Goal: Complete application form: Complete application form

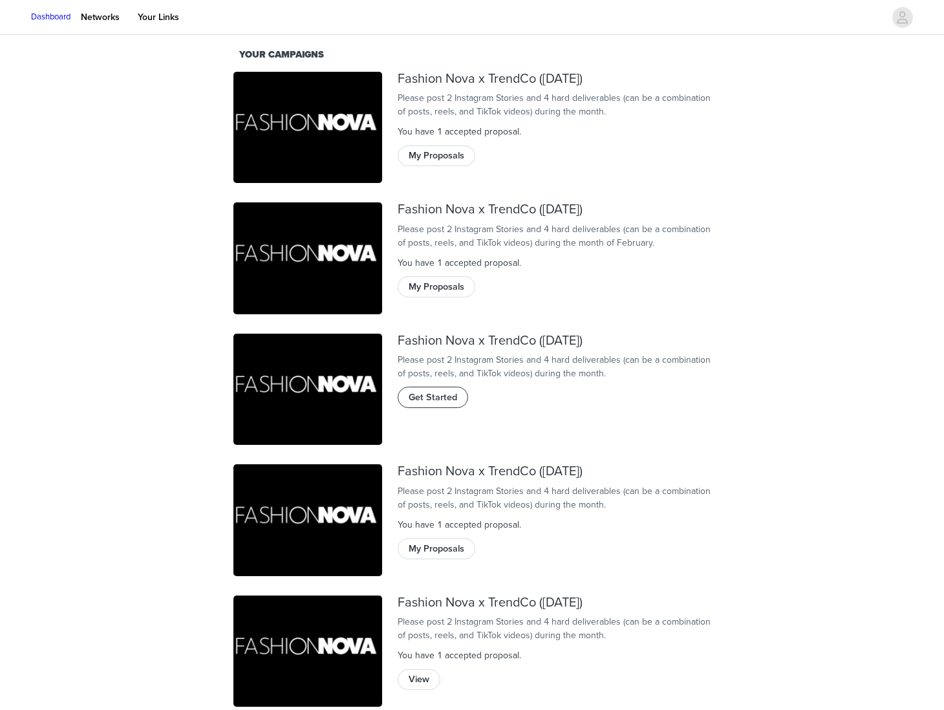
click at [437, 405] on span "Get Started" at bounding box center [433, 397] width 48 height 14
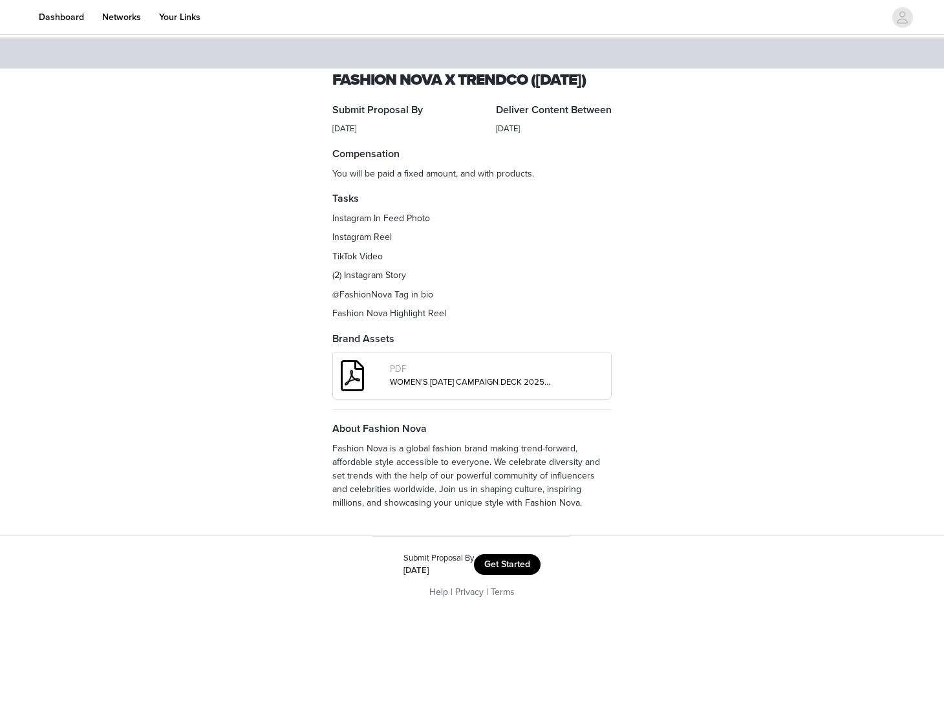
click at [489, 575] on button "Get Started" at bounding box center [507, 564] width 67 height 21
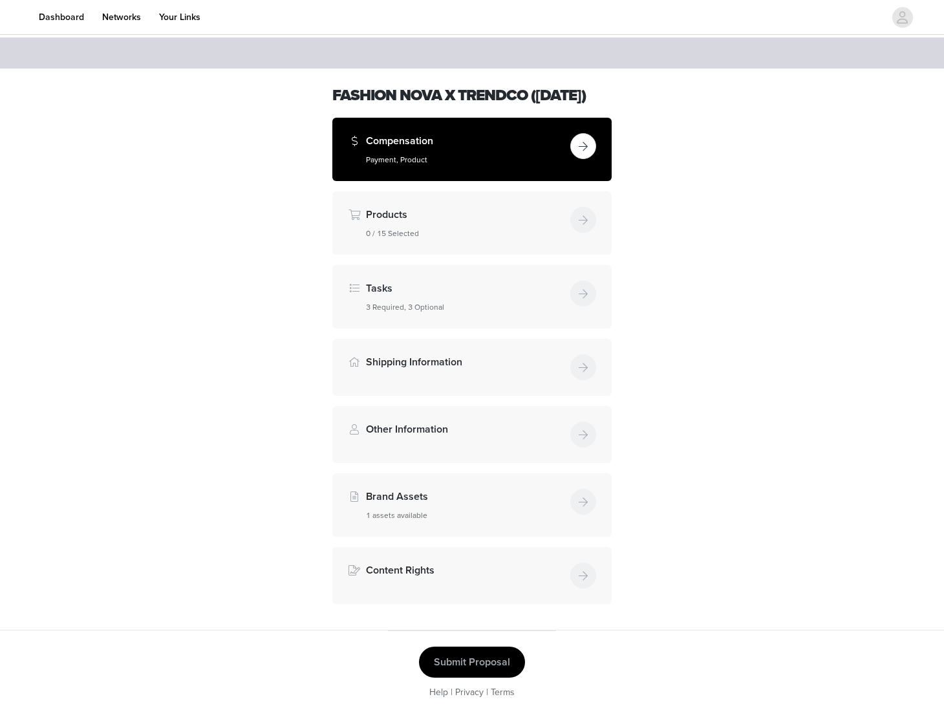
click at [527, 165] on h5 "Payment, Product" at bounding box center [465, 160] width 199 height 12
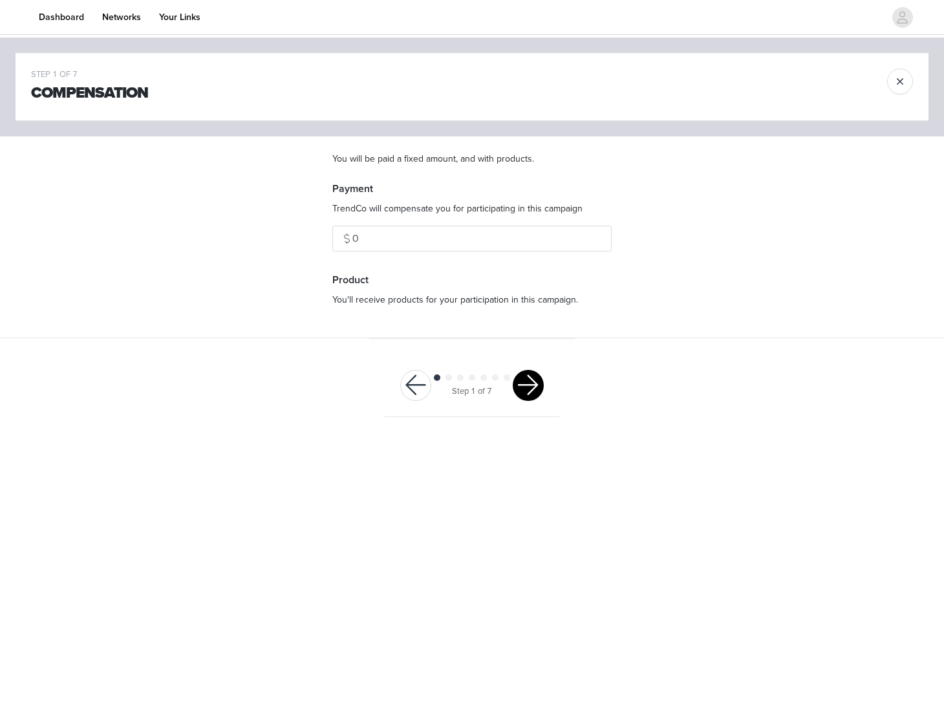
click at [534, 383] on button "button" at bounding box center [528, 385] width 31 height 31
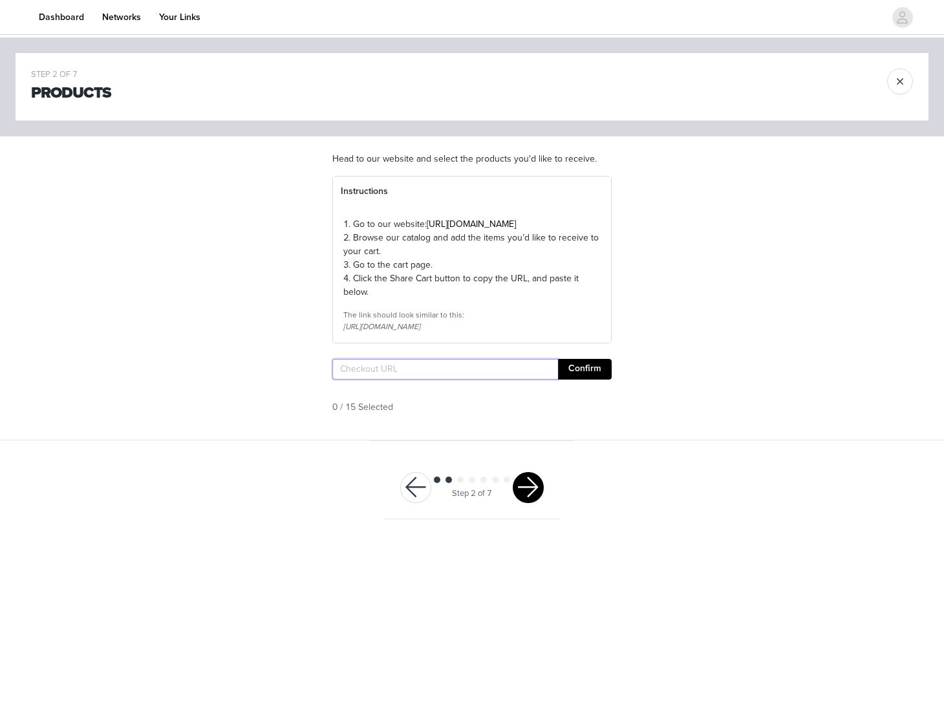
click at [460, 379] on input "text" at bounding box center [445, 369] width 226 height 21
paste input "https://www.fashionnova.com/pages/shared-cart/39284561313916:1,39284540113020:1…"
type input "https://www.fashionnova.com/pages/shared-cart/39284561313916:1,39284540113020:1…"
click at [574, 379] on button "Confirm" at bounding box center [585, 369] width 54 height 21
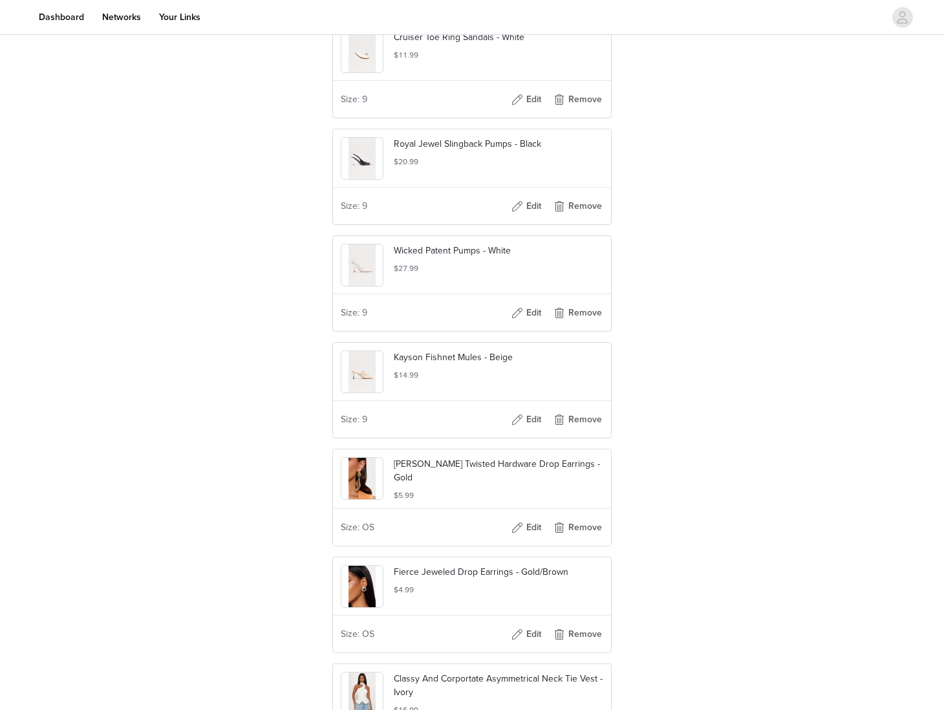
scroll to position [2666, 0]
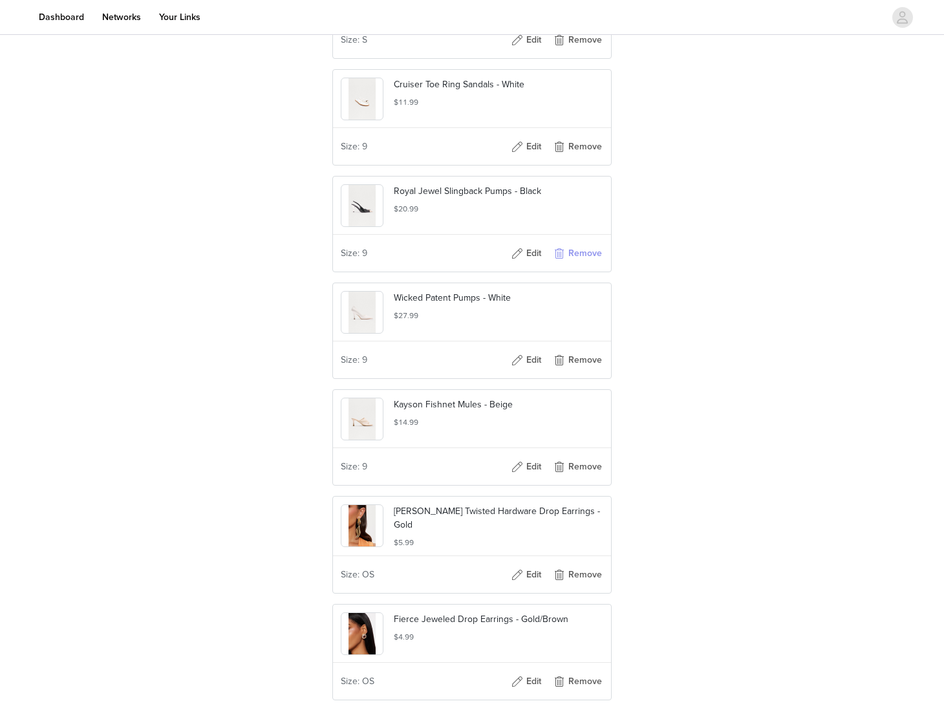
click at [573, 264] on button "Remove" at bounding box center [577, 253] width 52 height 21
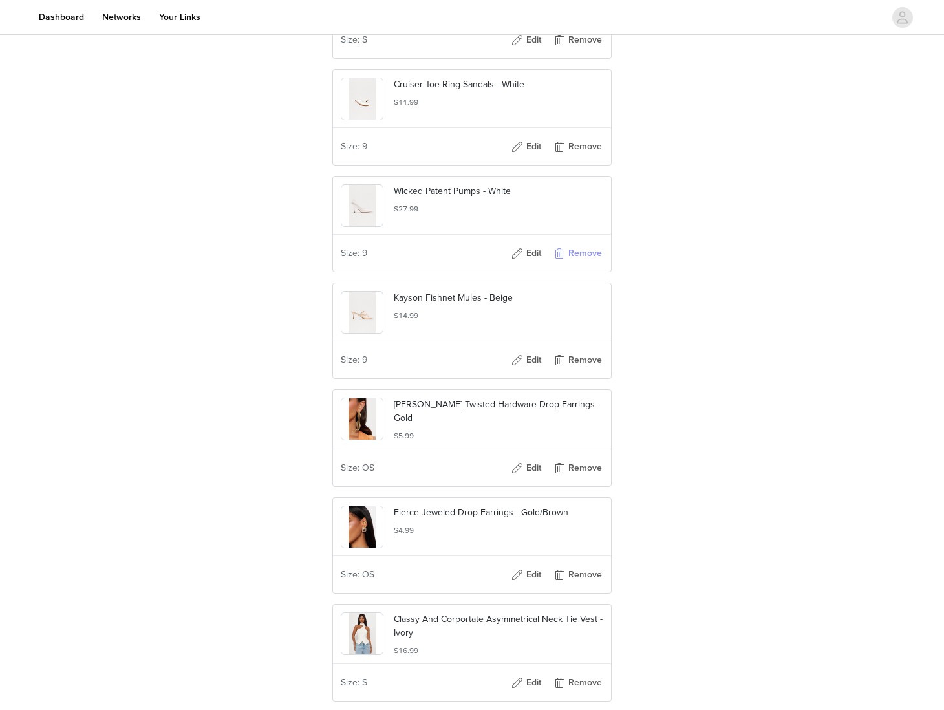
click at [573, 264] on button "Remove" at bounding box center [577, 253] width 52 height 21
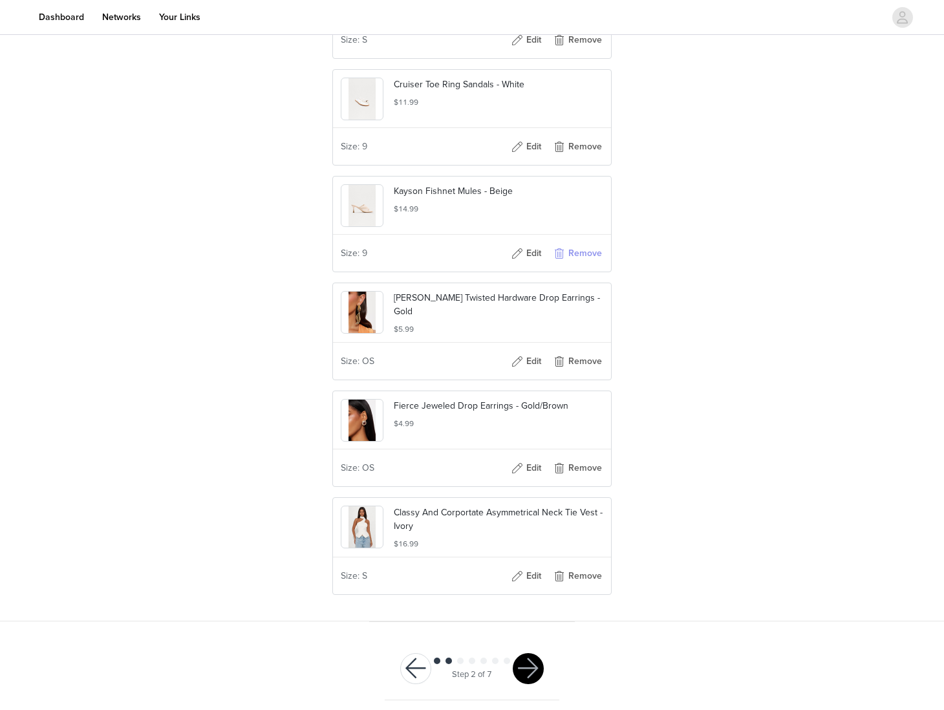
click at [573, 264] on button "Remove" at bounding box center [577, 253] width 52 height 21
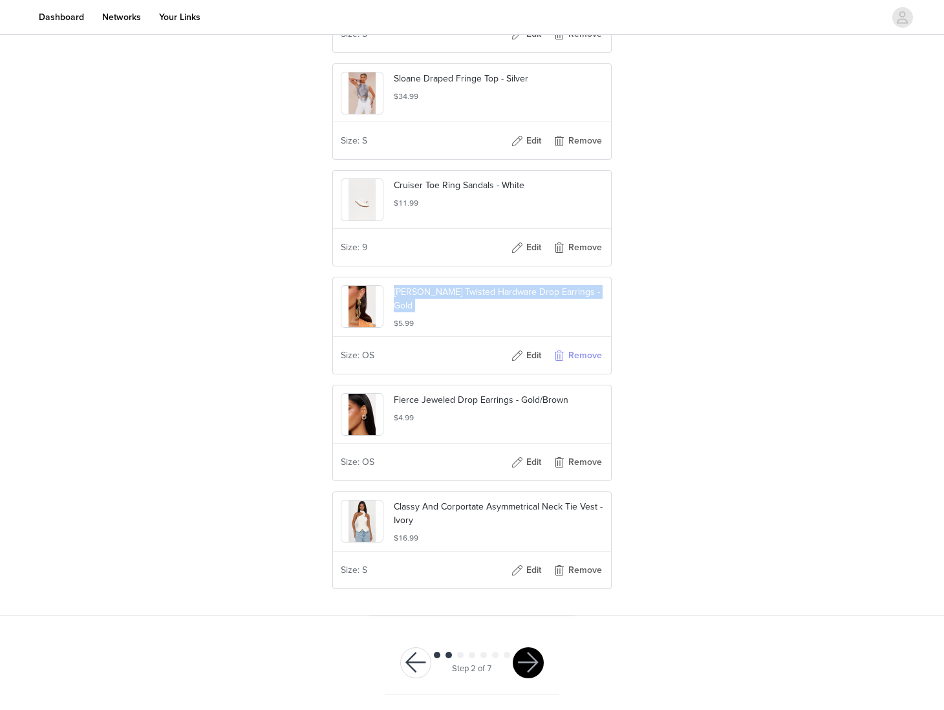
click at [580, 249] on button "Remove" at bounding box center [577, 247] width 52 height 21
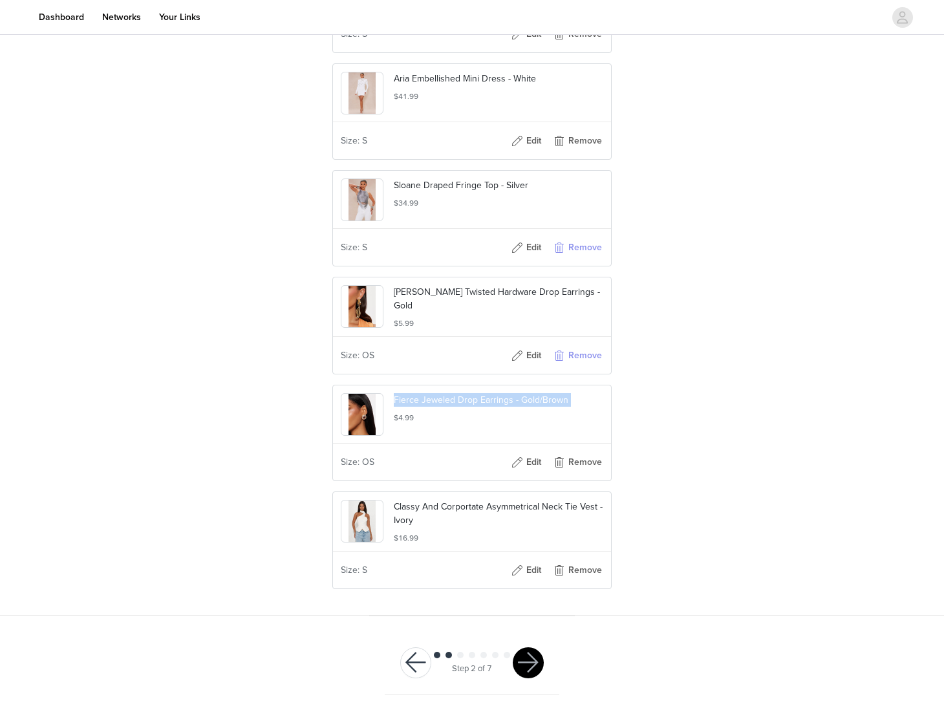
click at [580, 249] on button "Remove" at bounding box center [577, 247] width 52 height 21
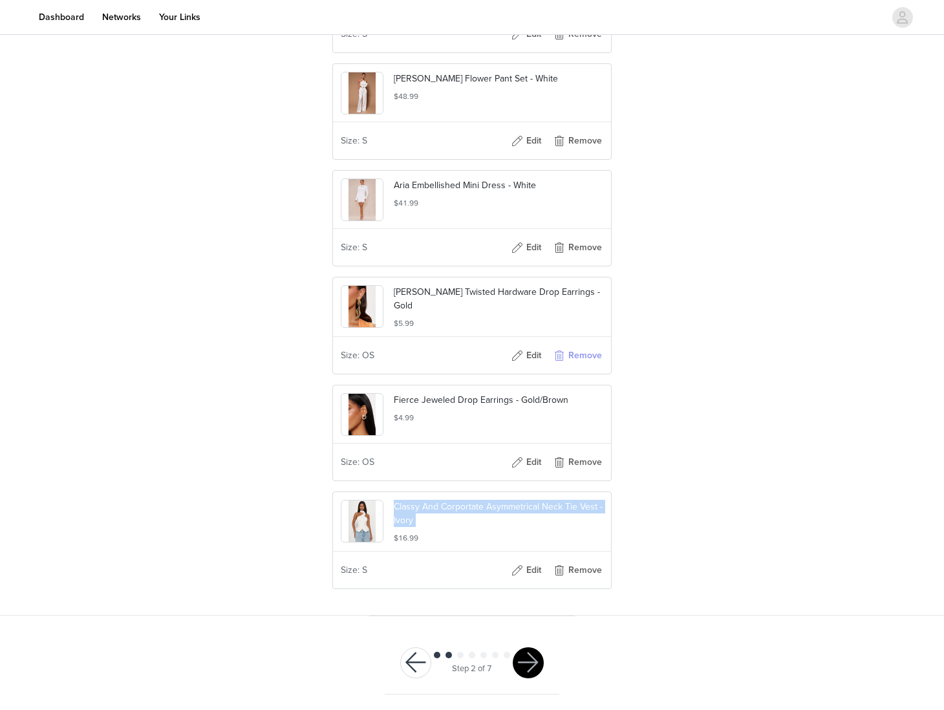
click at [587, 356] on button "Remove" at bounding box center [577, 355] width 52 height 21
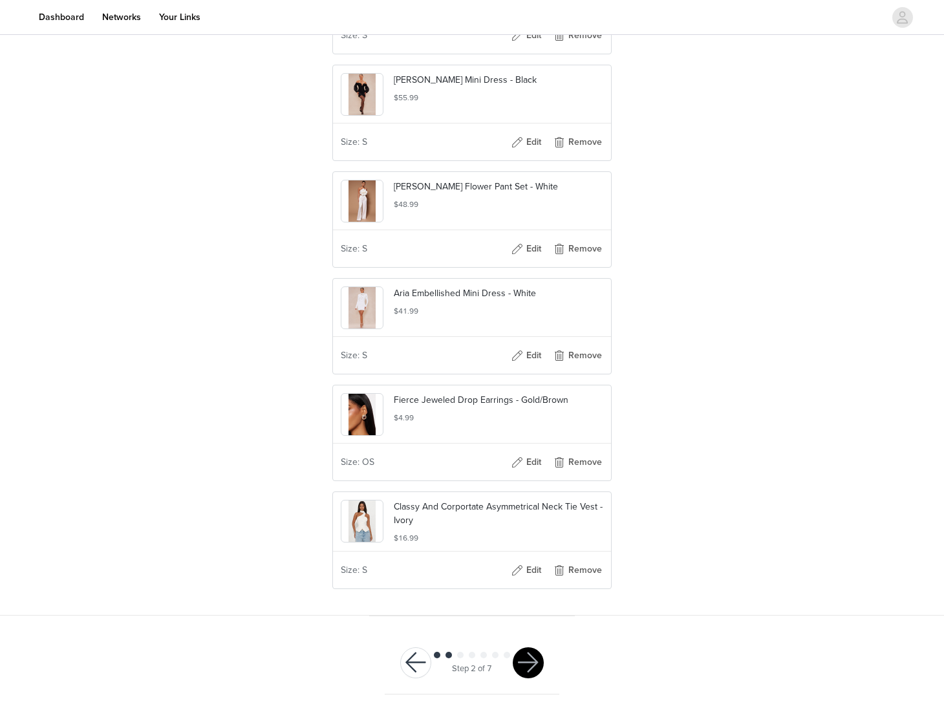
click at [571, 474] on div "Size: OS Edit Remove" at bounding box center [472, 462] width 278 height 36
click at [572, 471] on button "Remove" at bounding box center [577, 462] width 52 height 21
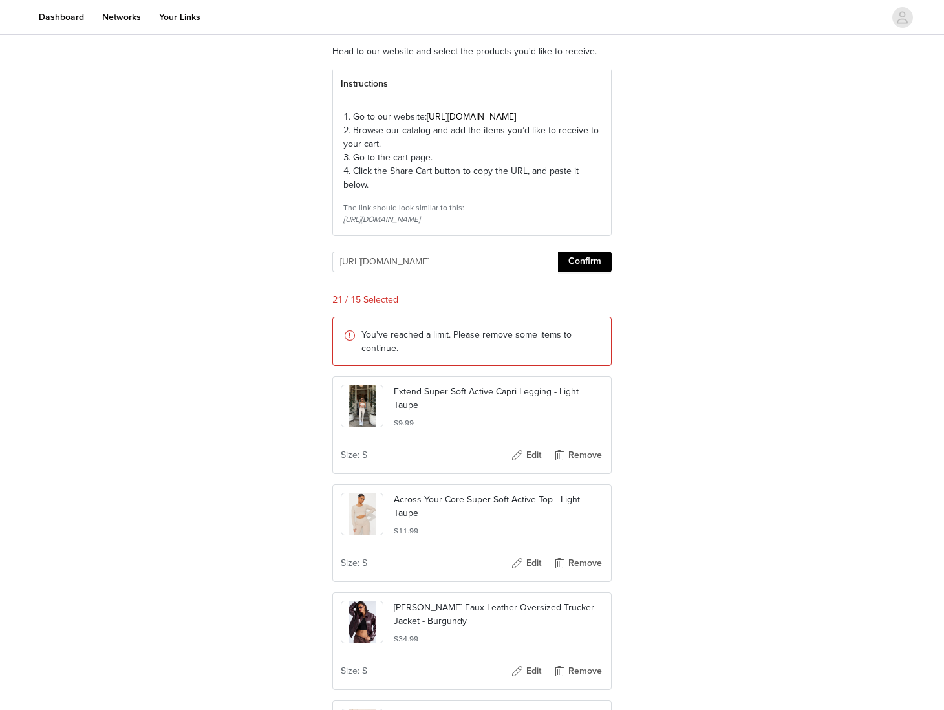
scroll to position [217, 0]
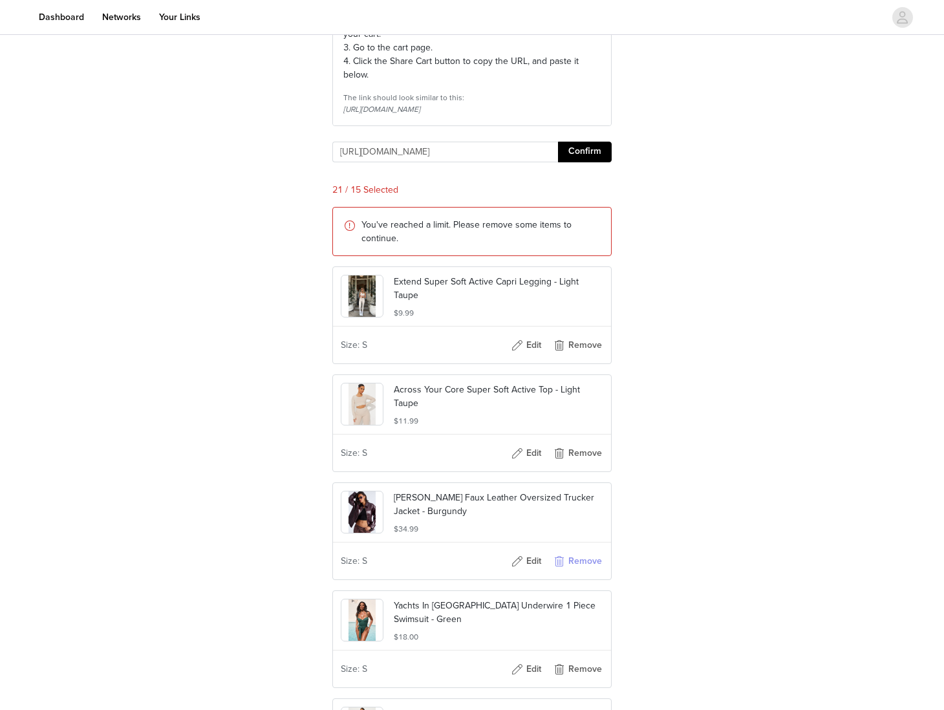
click at [584, 571] on button "Remove" at bounding box center [577, 561] width 52 height 21
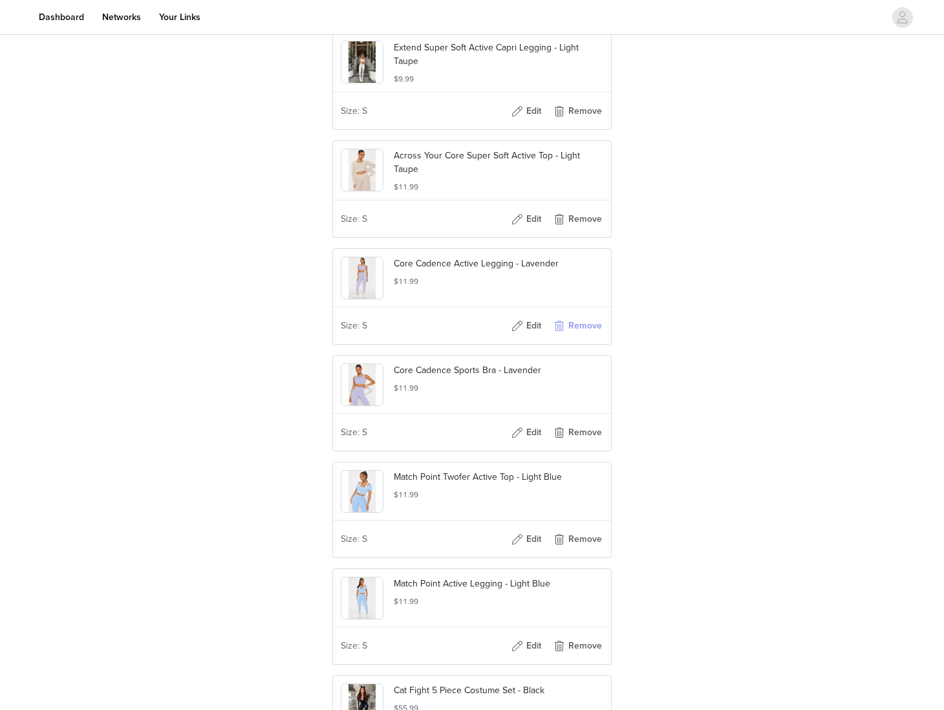
scroll to position [305, 0]
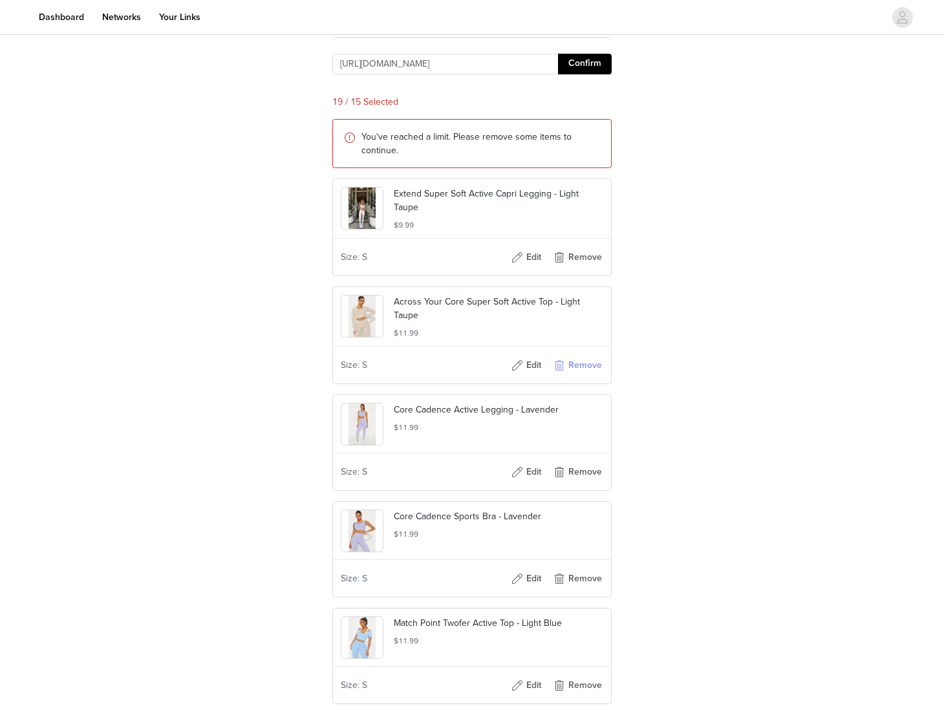
click at [566, 376] on button "Remove" at bounding box center [577, 365] width 52 height 21
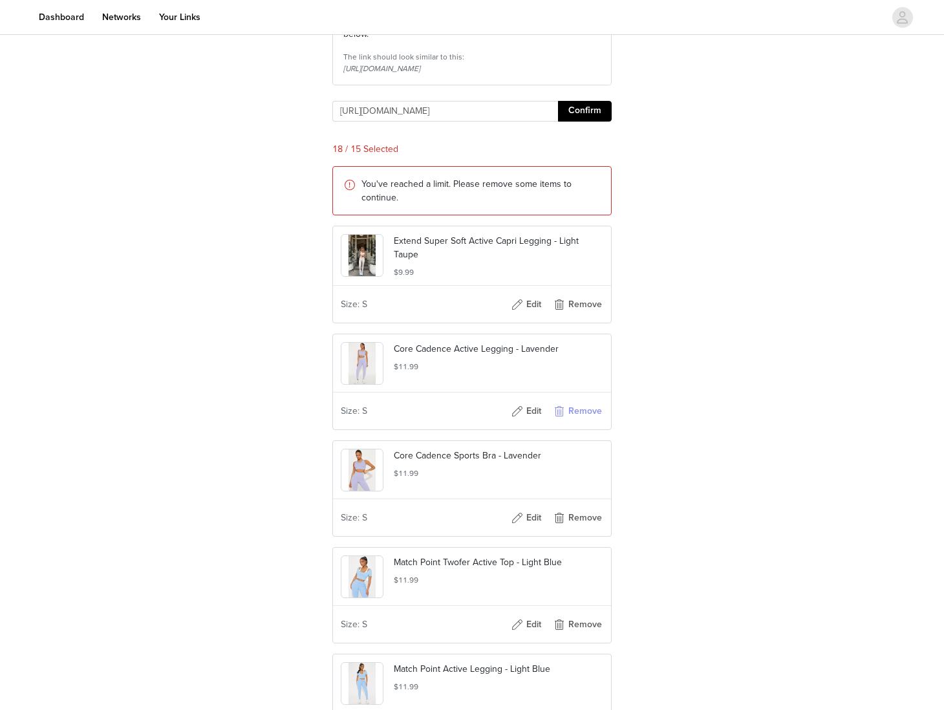
scroll to position [439, 0]
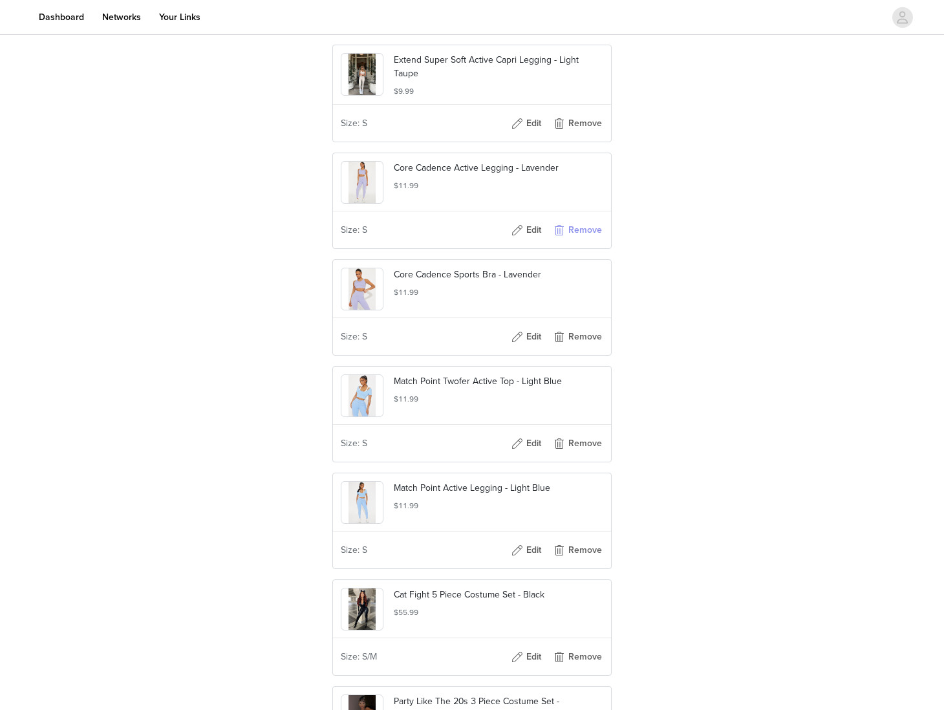
click at [586, 240] on button "Remove" at bounding box center [577, 230] width 52 height 21
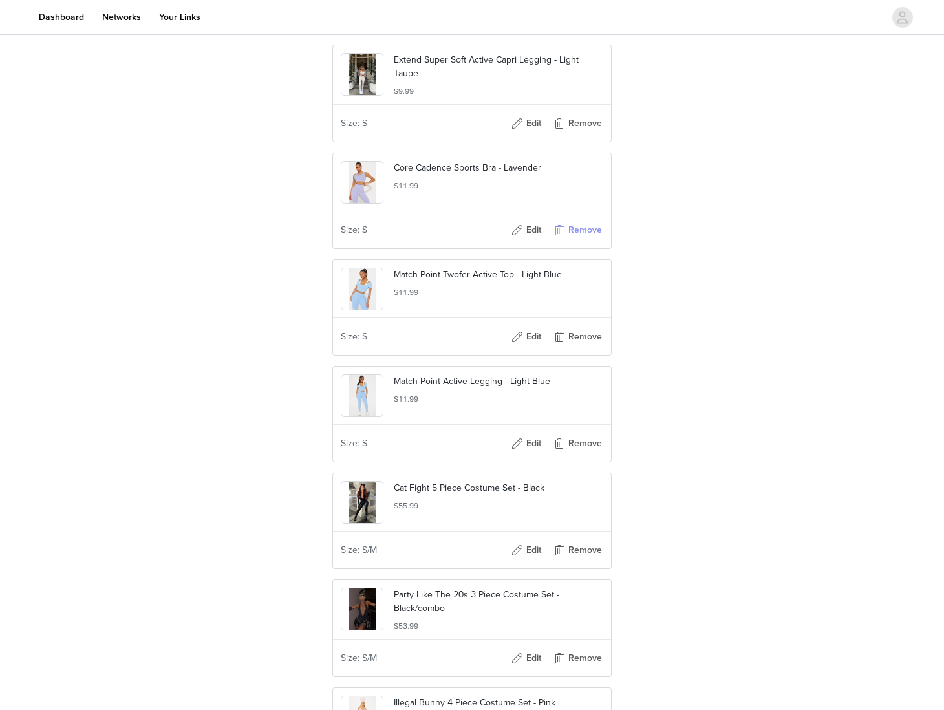
click at [586, 240] on button "Remove" at bounding box center [577, 230] width 52 height 21
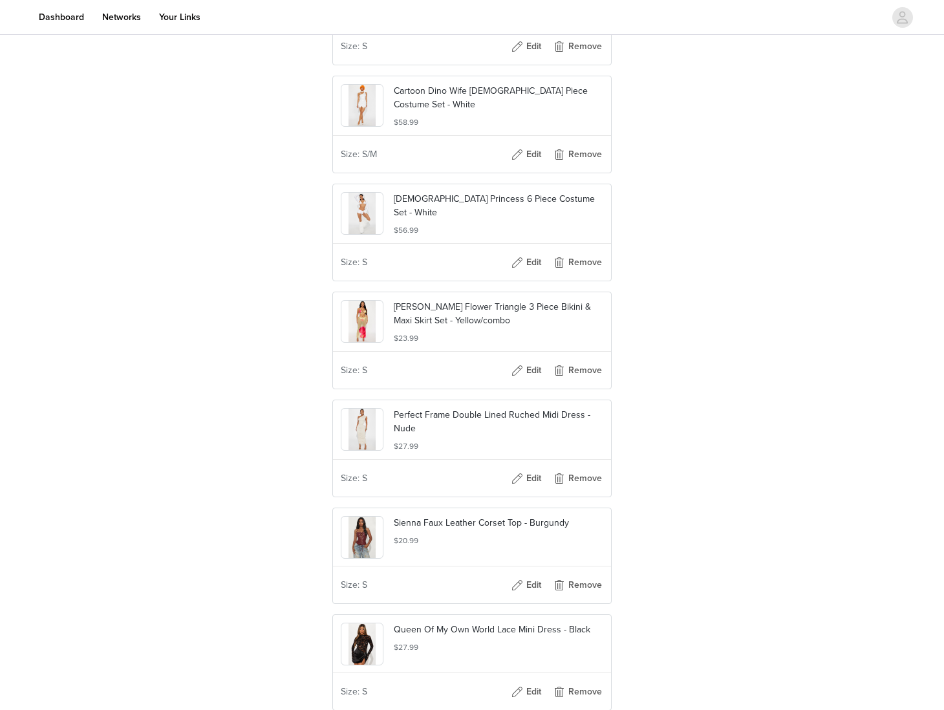
scroll to position [1153, 0]
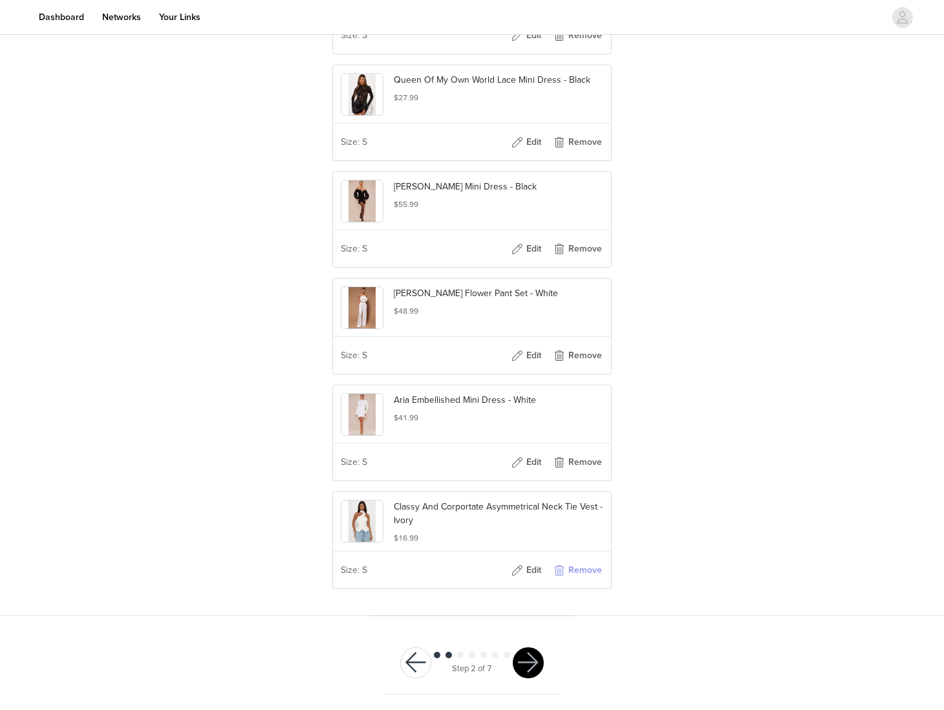
click at [584, 580] on button "Remove" at bounding box center [577, 570] width 52 height 21
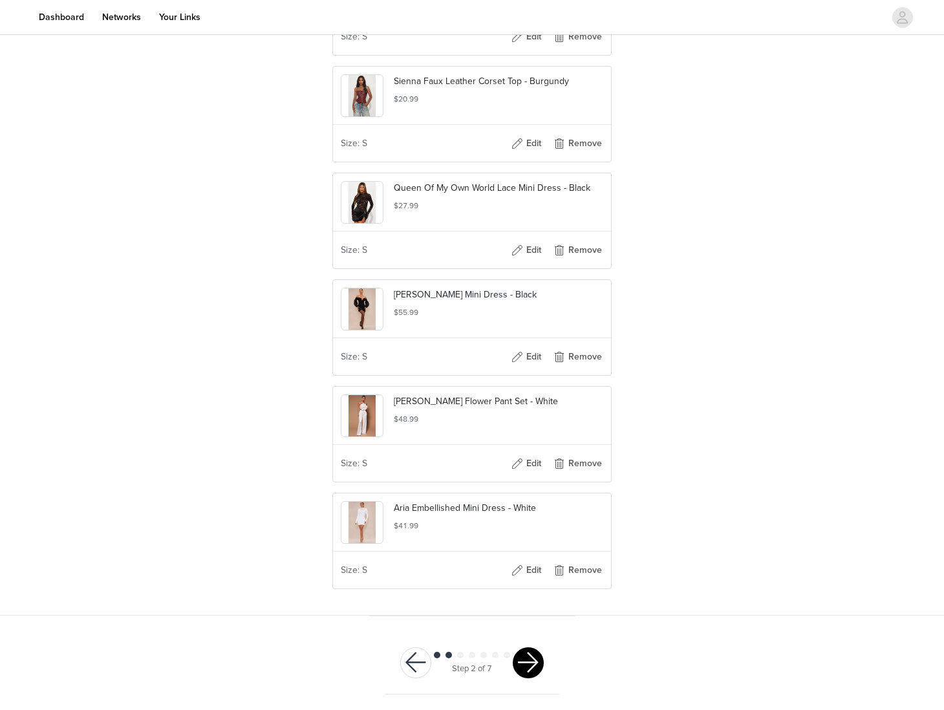
click at [529, 673] on button "button" at bounding box center [528, 662] width 31 height 31
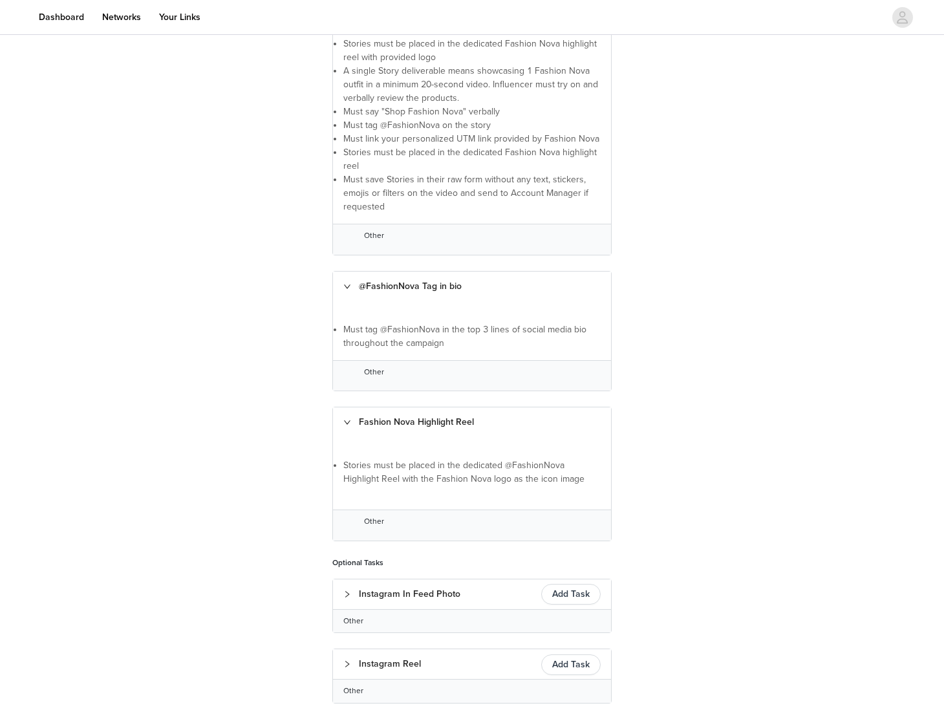
scroll to position [566, 0]
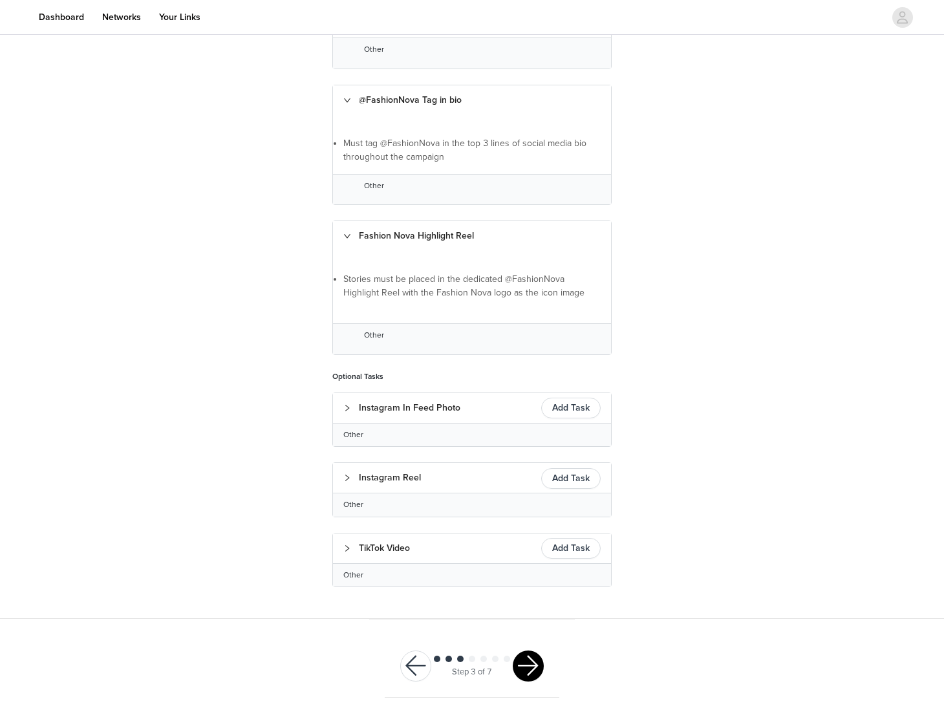
click at [532, 650] on button "button" at bounding box center [528, 665] width 31 height 31
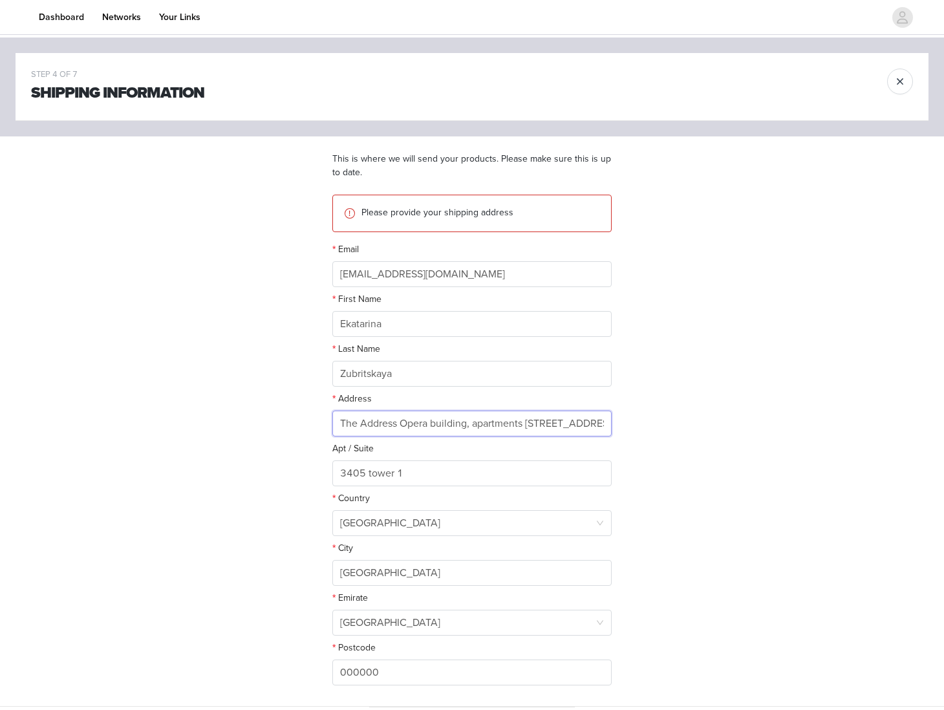
click at [493, 414] on input "The Address Opera building, apartments 3405 ,tower 1, dubai uae" at bounding box center [471, 423] width 279 height 26
paste input "Aykon City Tower C Apartment 1104 Dubai United Arab Emirates Name Ksenia"
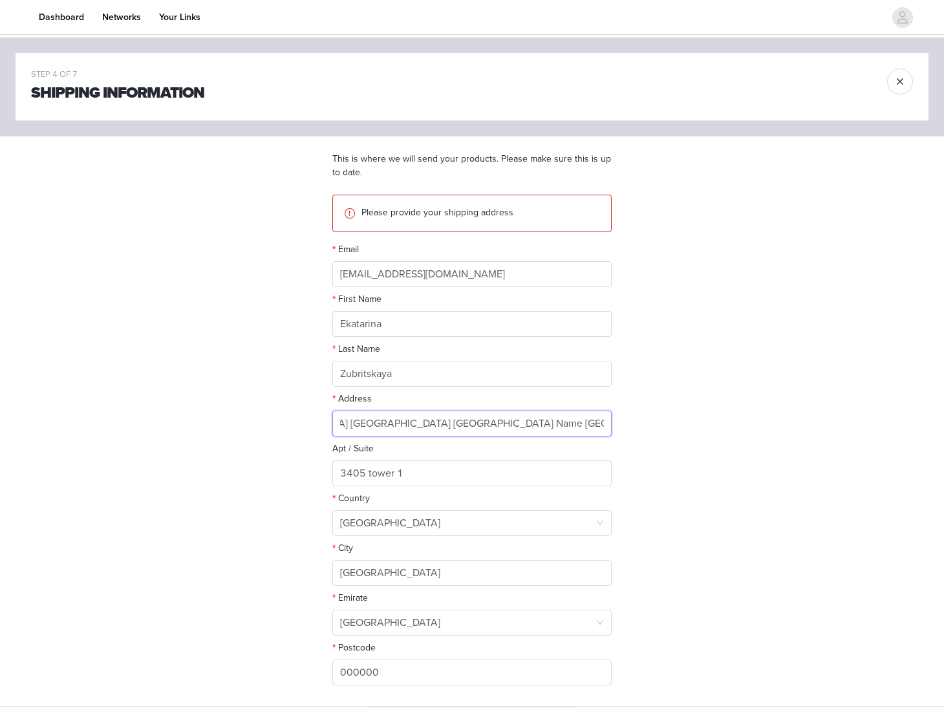
drag, startPoint x: 547, startPoint y: 425, endPoint x: 622, endPoint y: 424, distance: 75.6
click at [622, 424] on section "This is where we will send your products. Please make sure this is up to date. …" at bounding box center [472, 421] width 310 height 570
type input "Aykon City Tower C Apartment 1104 Dubai United Arab Emirates"
click at [639, 458] on div "STEP 4 OF 7 Shipping Information This is where we will send your products. Plea…" at bounding box center [472, 371] width 944 height 669
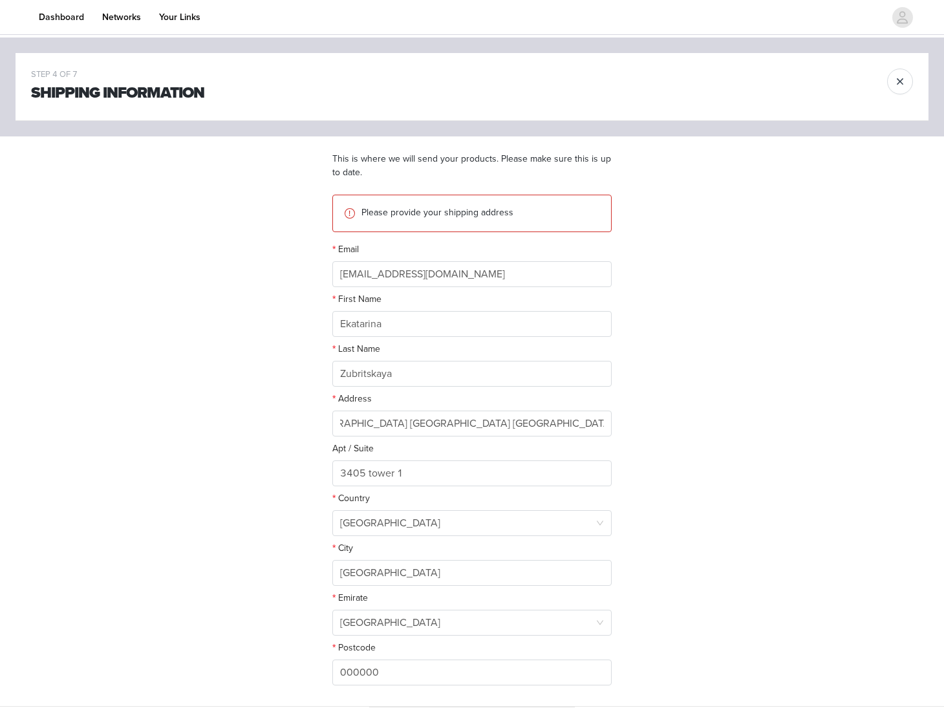
scroll to position [0, 0]
drag, startPoint x: 503, startPoint y: 421, endPoint x: 318, endPoint y: 432, distance: 185.2
click at [293, 414] on div "STEP 4 OF 7 Shipping Information This is where we will send your products. Plea…" at bounding box center [472, 371] width 944 height 669
click at [387, 480] on input "3405 tower 1" at bounding box center [471, 473] width 279 height 26
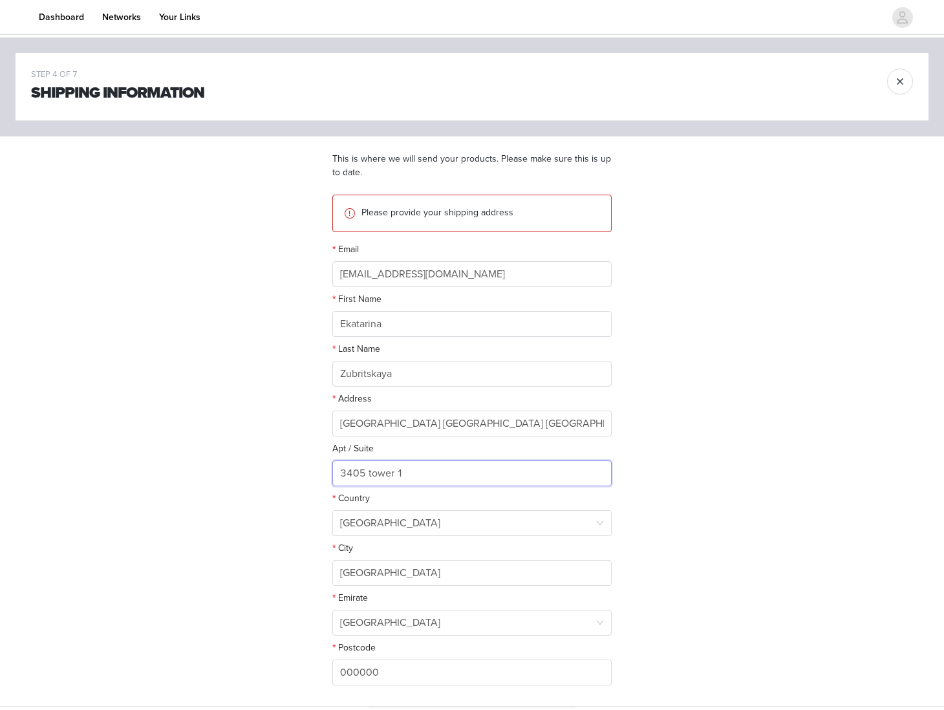
click at [387, 480] on input "3405 tower 1" at bounding box center [471, 473] width 279 height 26
paste input "Aykon City Tower C Apartment 1104"
type input "Aykon City Tower C Apartment 1104"
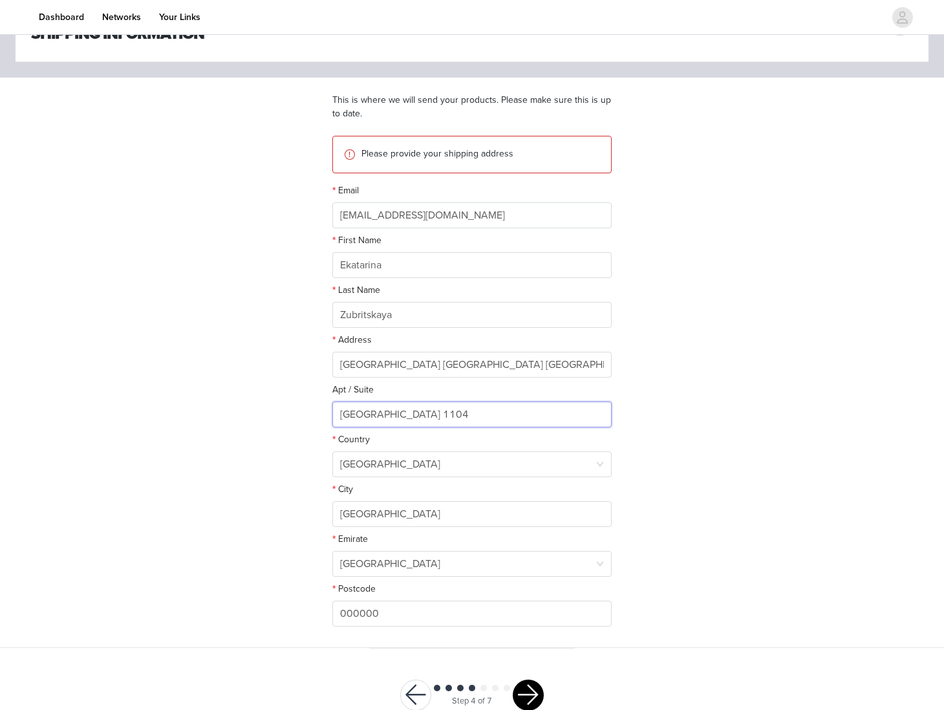
scroll to position [65, 0]
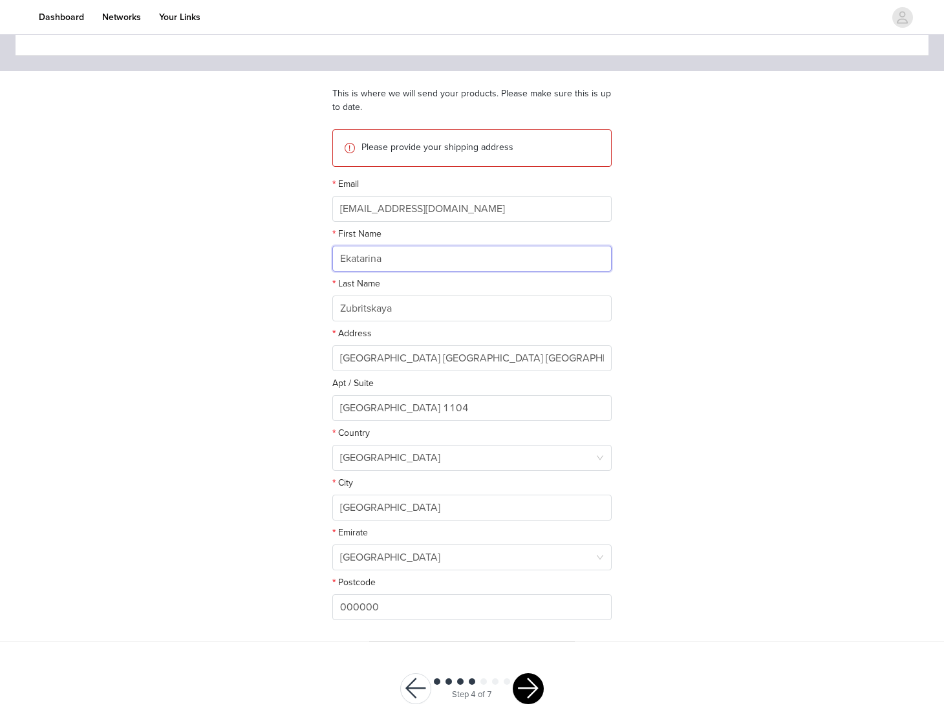
click at [401, 248] on input "Ekatarina" at bounding box center [471, 259] width 279 height 26
paste input "Kseni"
type input "Ksenia"
click at [374, 339] on div "Address" at bounding box center [471, 335] width 279 height 19
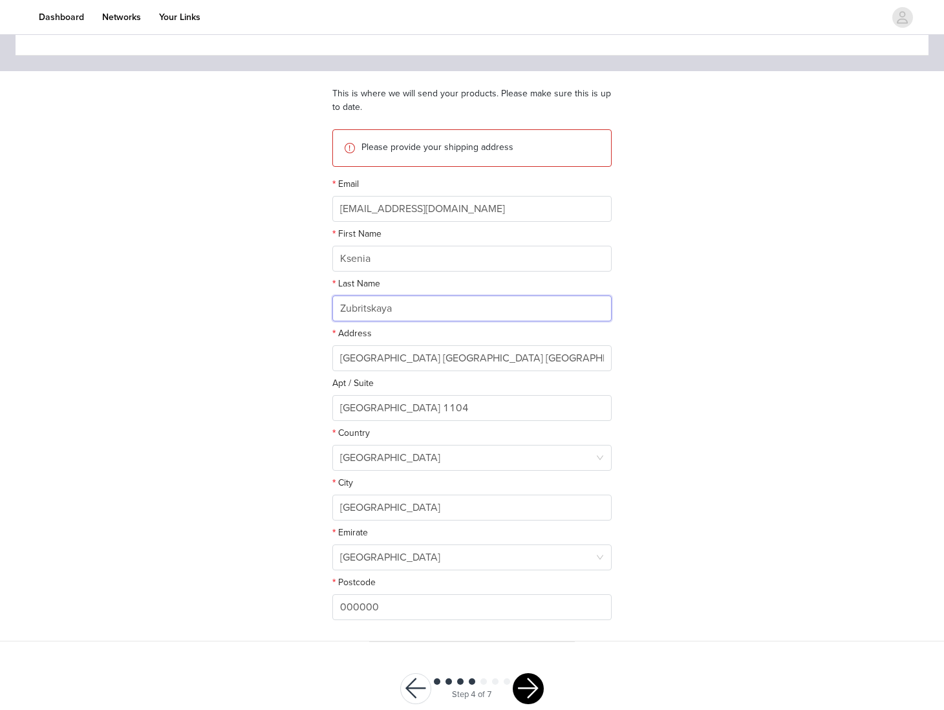
click at [366, 314] on input "Zubritskaya" at bounding box center [471, 308] width 279 height 26
click at [439, 251] on input "Ksenia" at bounding box center [471, 259] width 279 height 26
paste input "Xenia Mager"
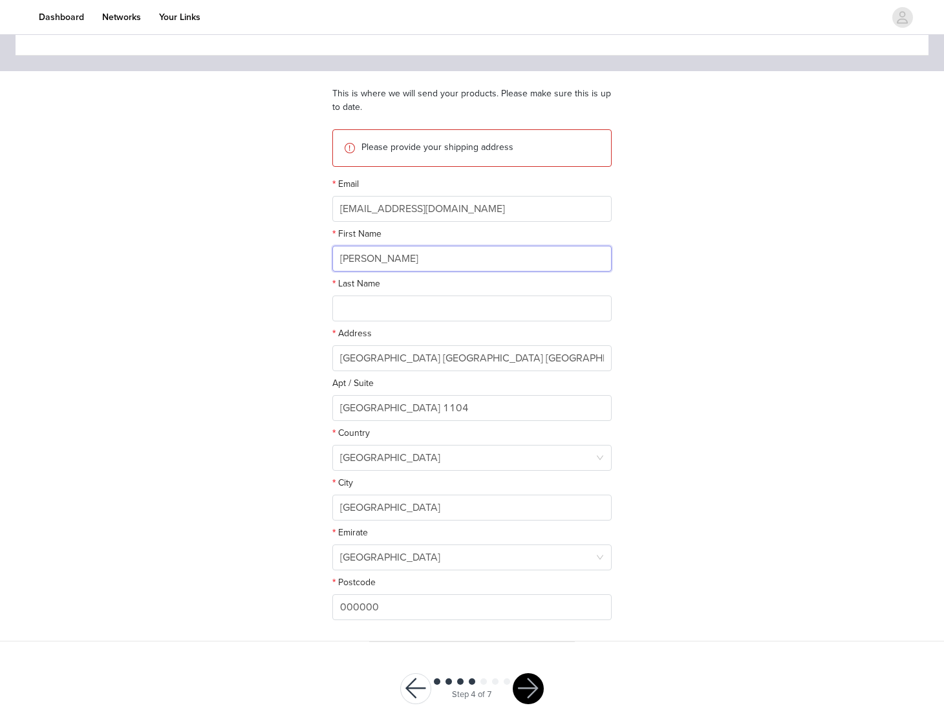
click at [387, 259] on input "Xenia Magera" at bounding box center [471, 259] width 279 height 26
type input "Xenia"
paste input "Magera"
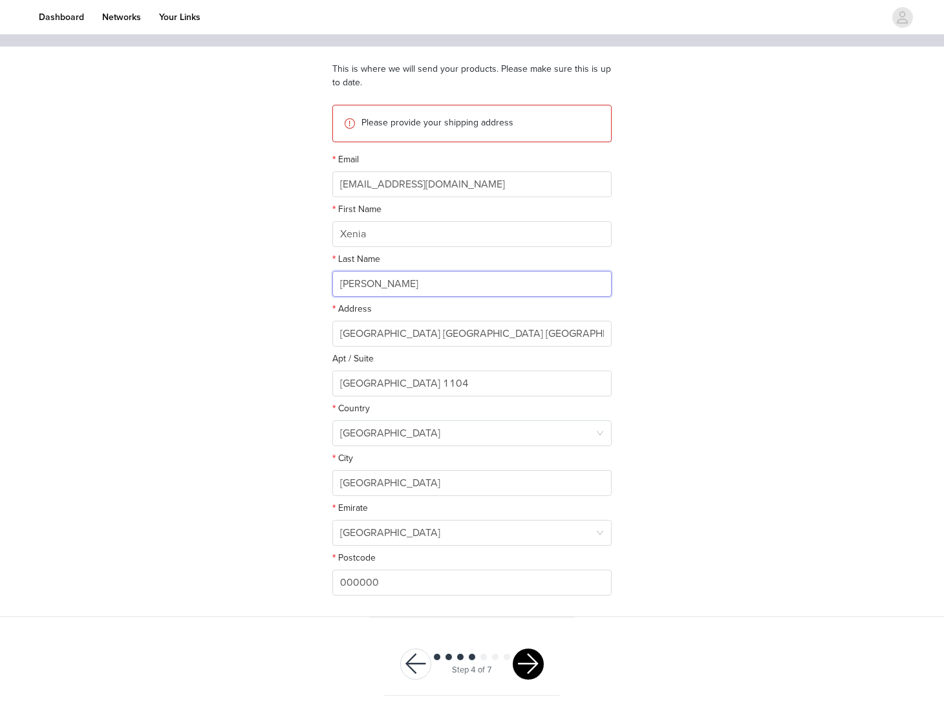
scroll to position [90, 0]
type input "Magera"
click at [549, 670] on div "Step 4 of 7" at bounding box center [472, 663] width 175 height 63
click at [532, 662] on button "button" at bounding box center [528, 663] width 31 height 31
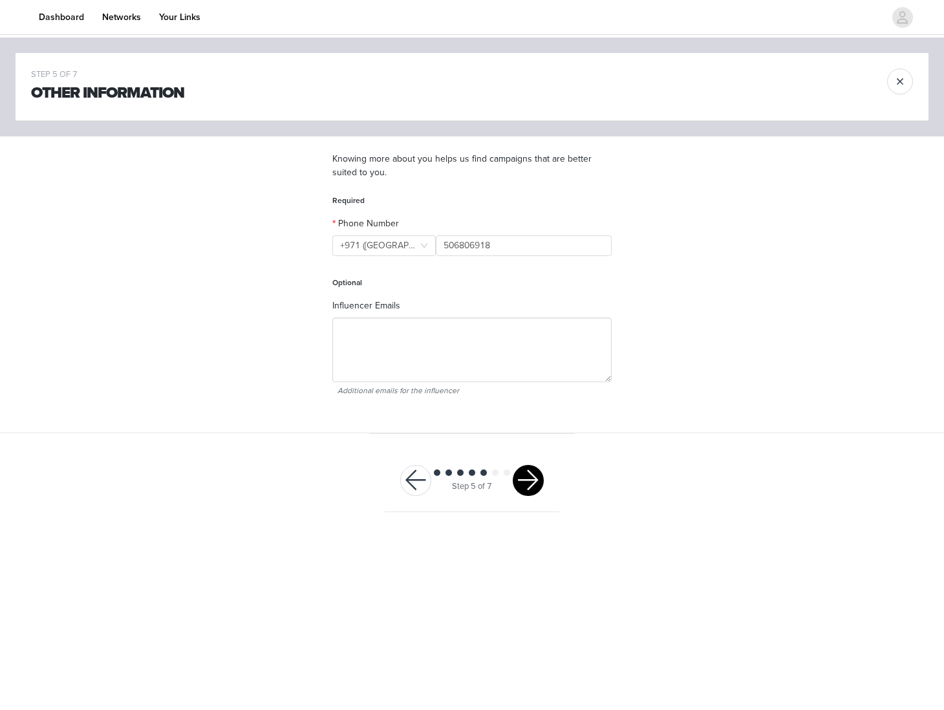
click at [534, 487] on button "button" at bounding box center [528, 480] width 31 height 31
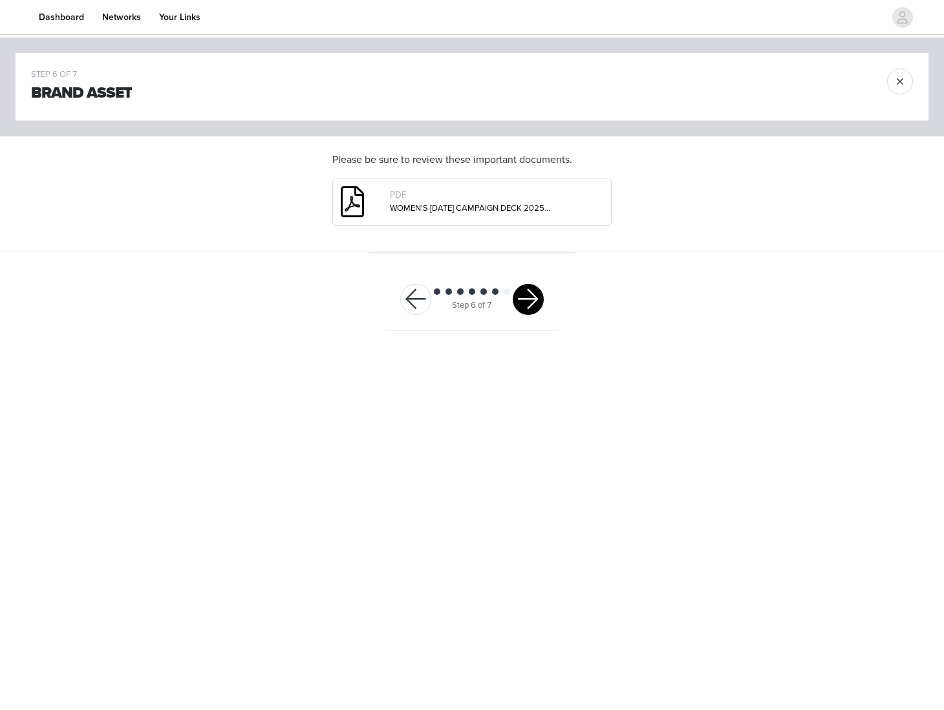
click at [533, 314] on div at bounding box center [528, 299] width 31 height 31
click at [532, 303] on button "button" at bounding box center [528, 299] width 31 height 31
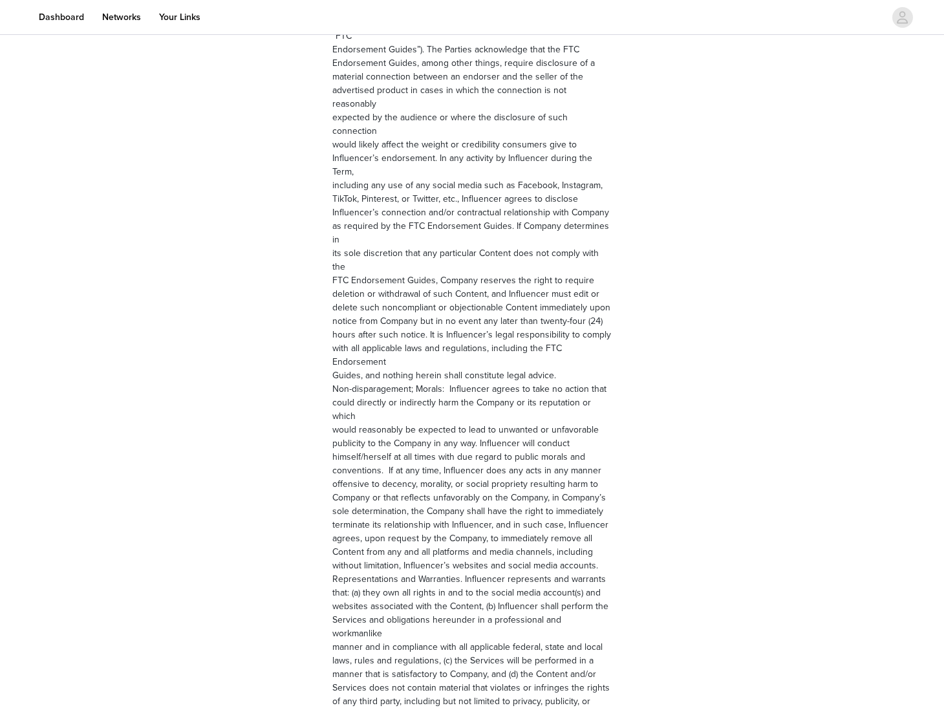
scroll to position [1579, 0]
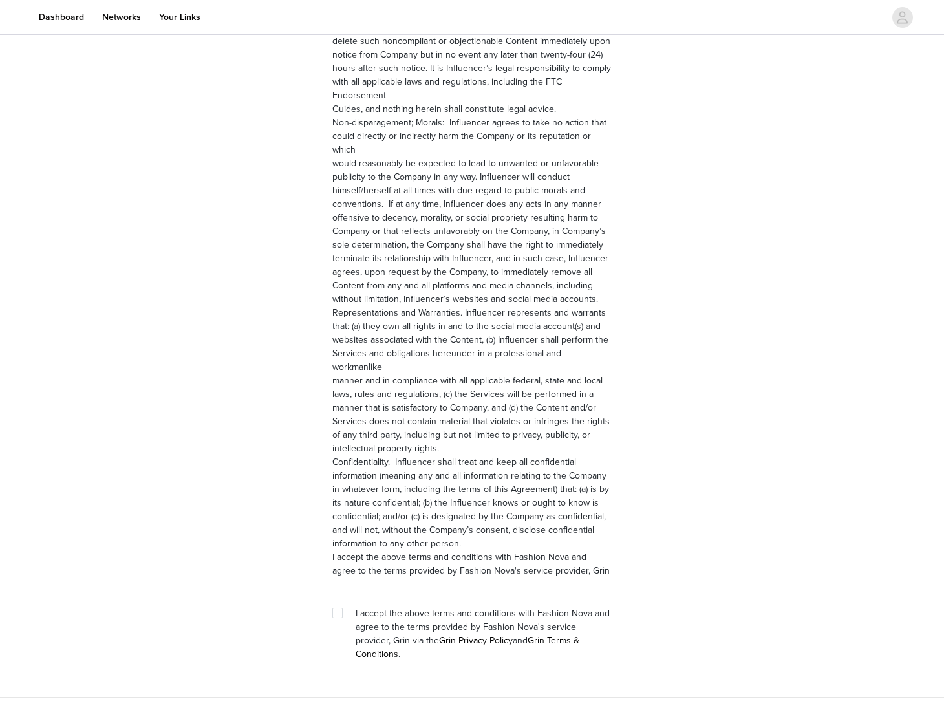
click at [344, 606] on div at bounding box center [341, 613] width 18 height 14
click at [337, 608] on input "checkbox" at bounding box center [336, 612] width 9 height 9
checkbox input "true"
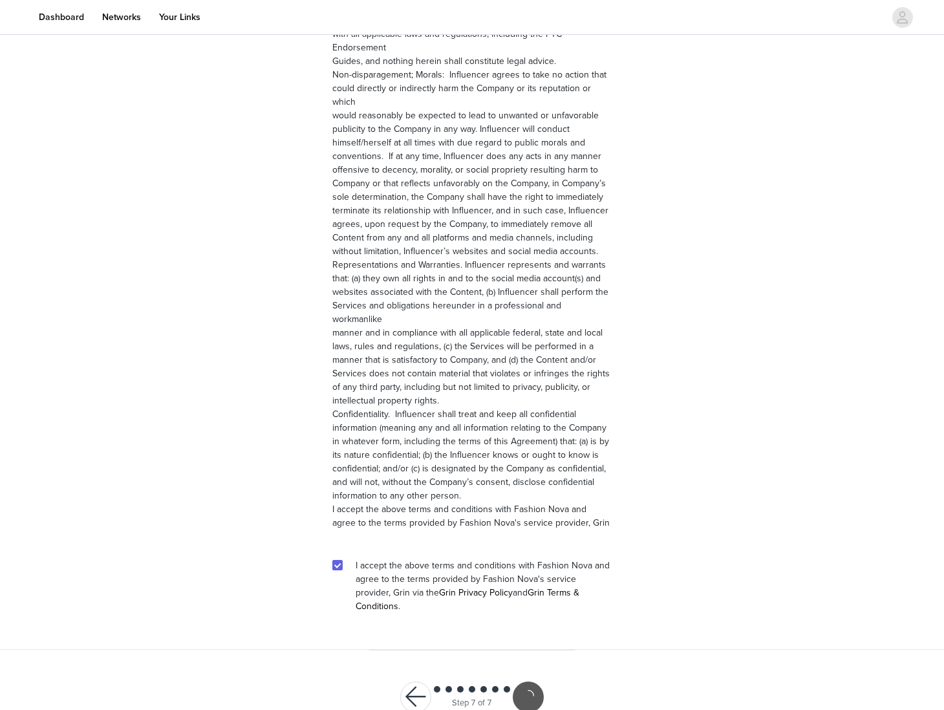
scroll to position [1531, 0]
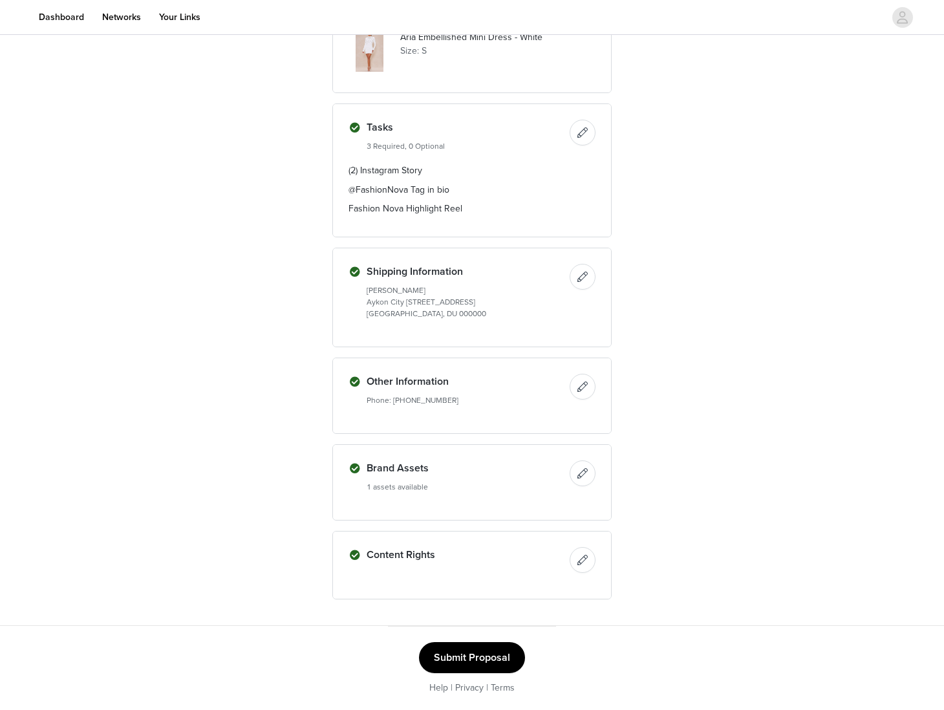
scroll to position [919, 0]
click at [522, 666] on div "Submit Proposal Help | Privacy | Terms" at bounding box center [471, 668] width 137 height 53
click at [515, 663] on button "Submit Proposal" at bounding box center [472, 657] width 106 height 31
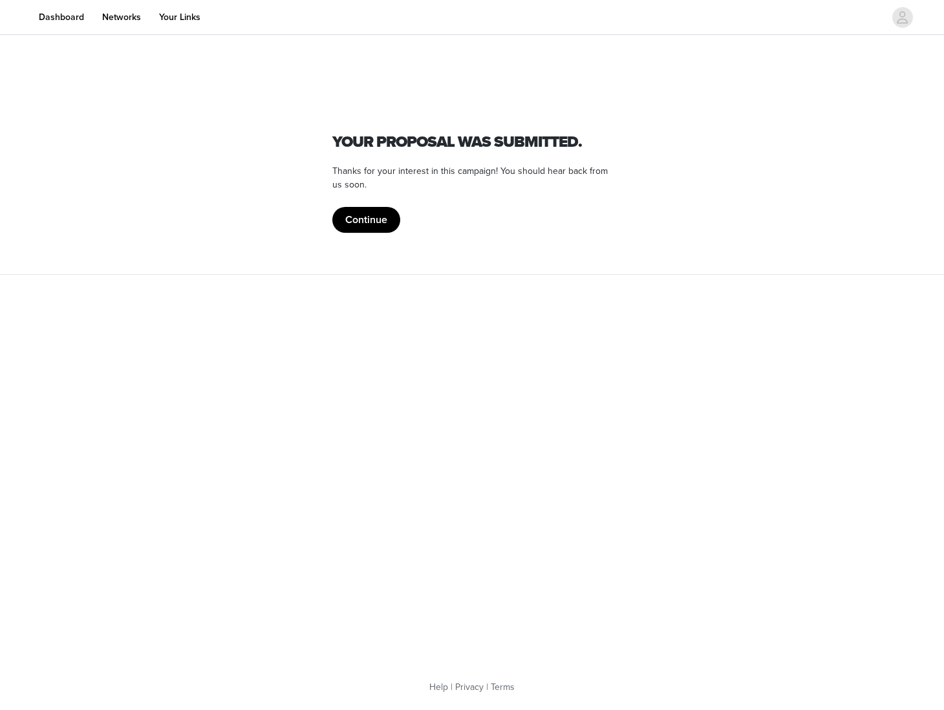
scroll to position [0, 0]
click at [362, 228] on button "Continue" at bounding box center [366, 220] width 68 height 26
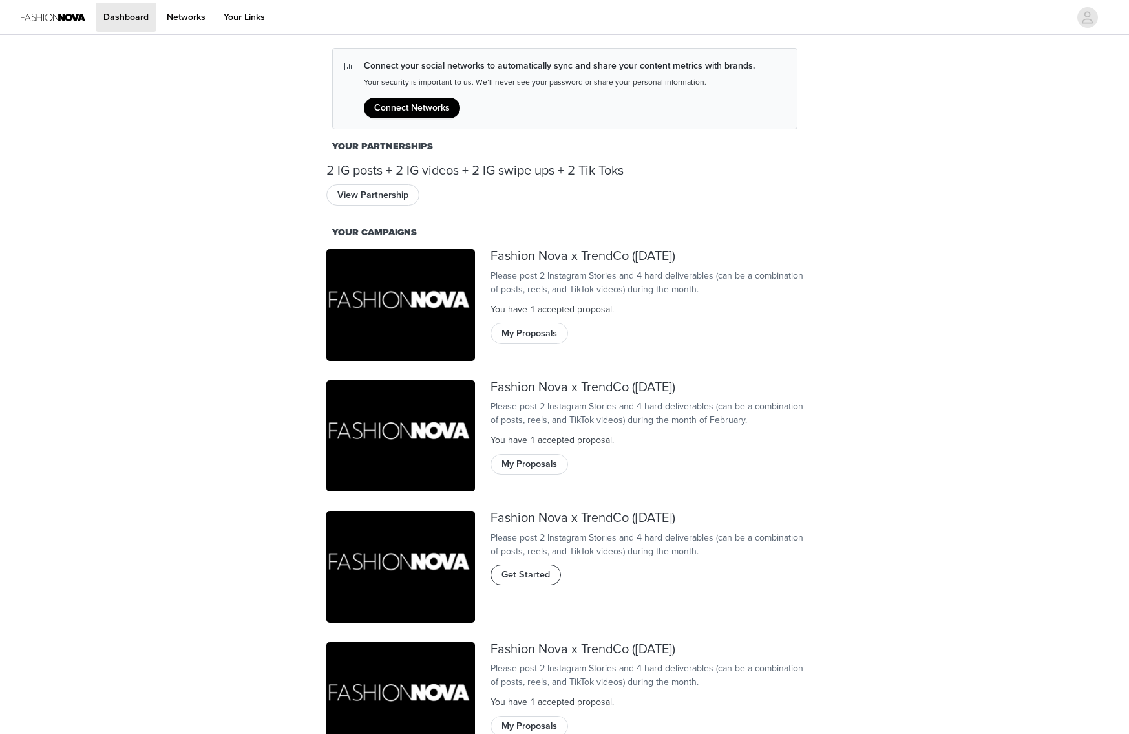
click at [547, 582] on span "Get Started" at bounding box center [526, 575] width 48 height 14
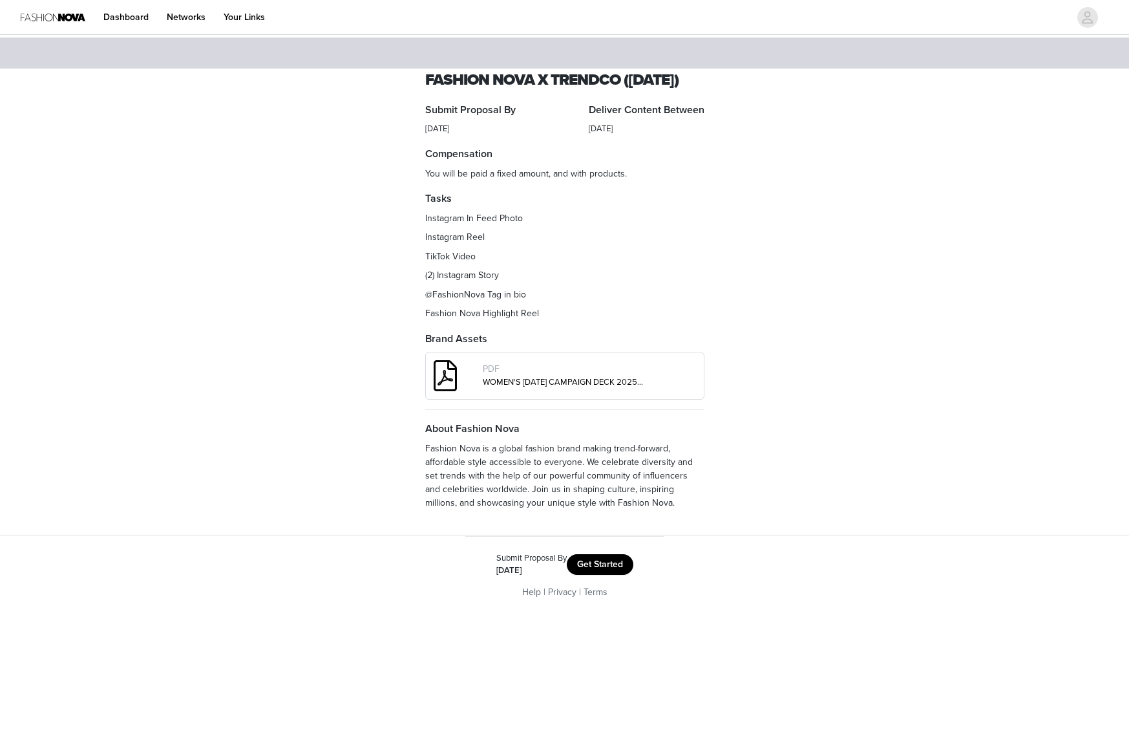
click at [602, 575] on button "Get Started" at bounding box center [600, 564] width 67 height 21
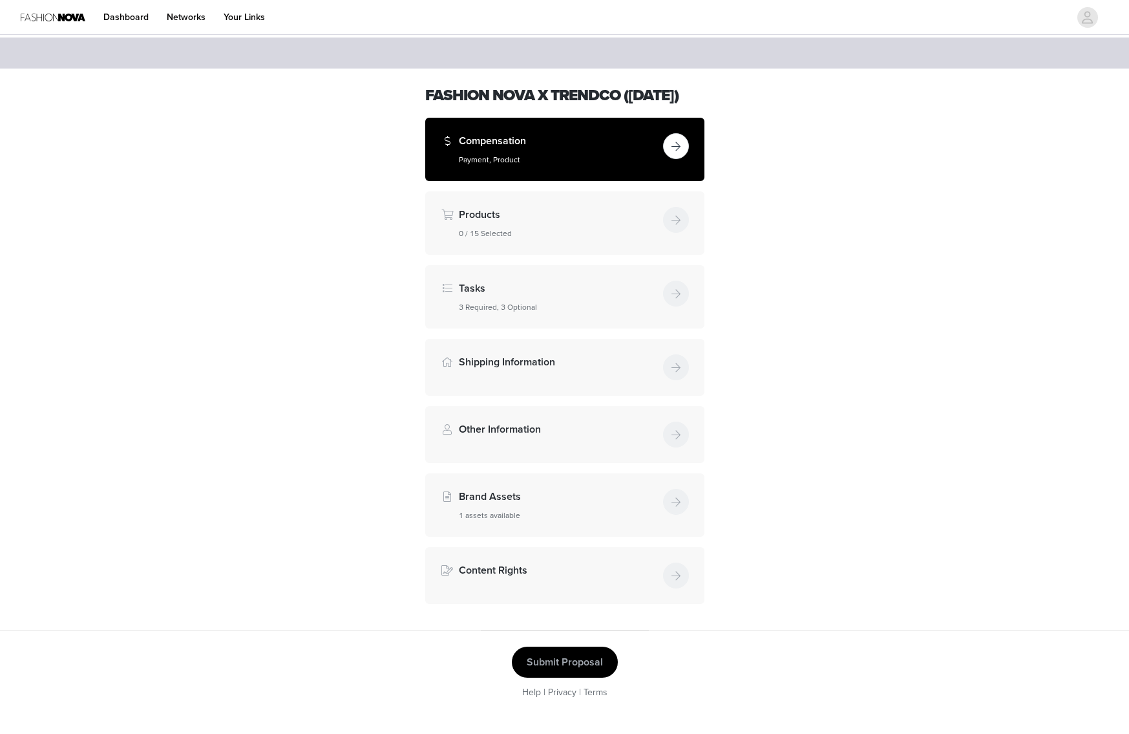
click at [583, 165] on h5 "Payment, Product" at bounding box center [558, 160] width 199 height 12
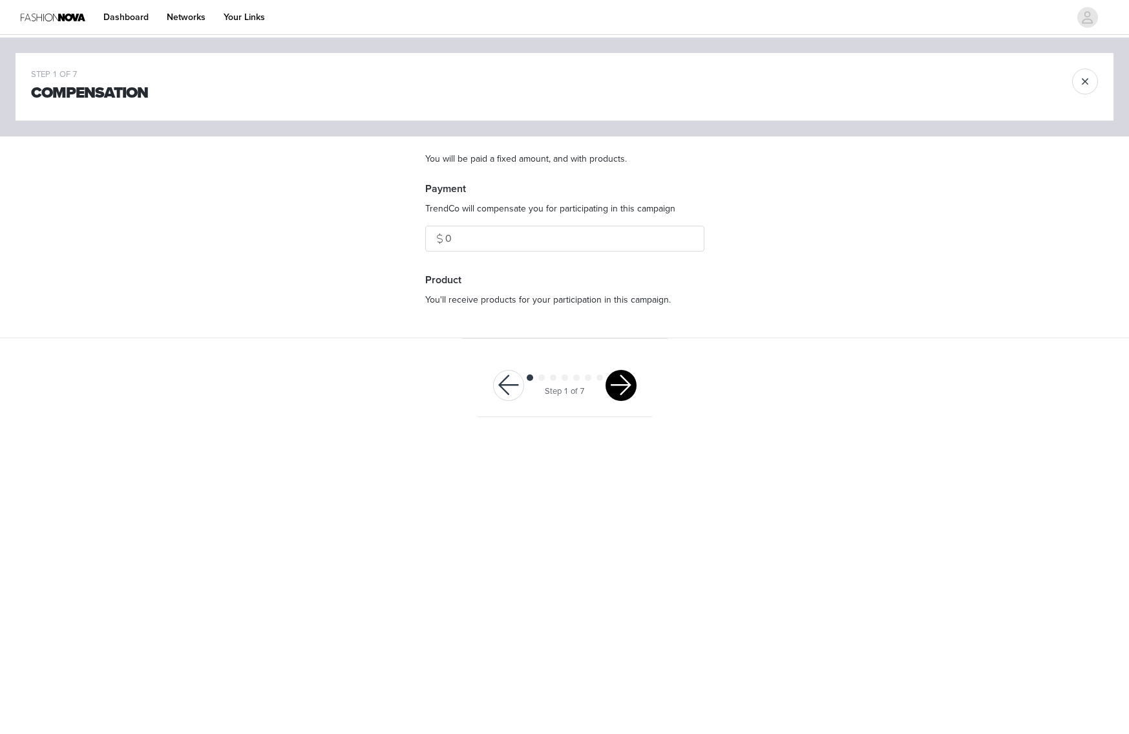
click at [624, 383] on button "button" at bounding box center [621, 385] width 31 height 31
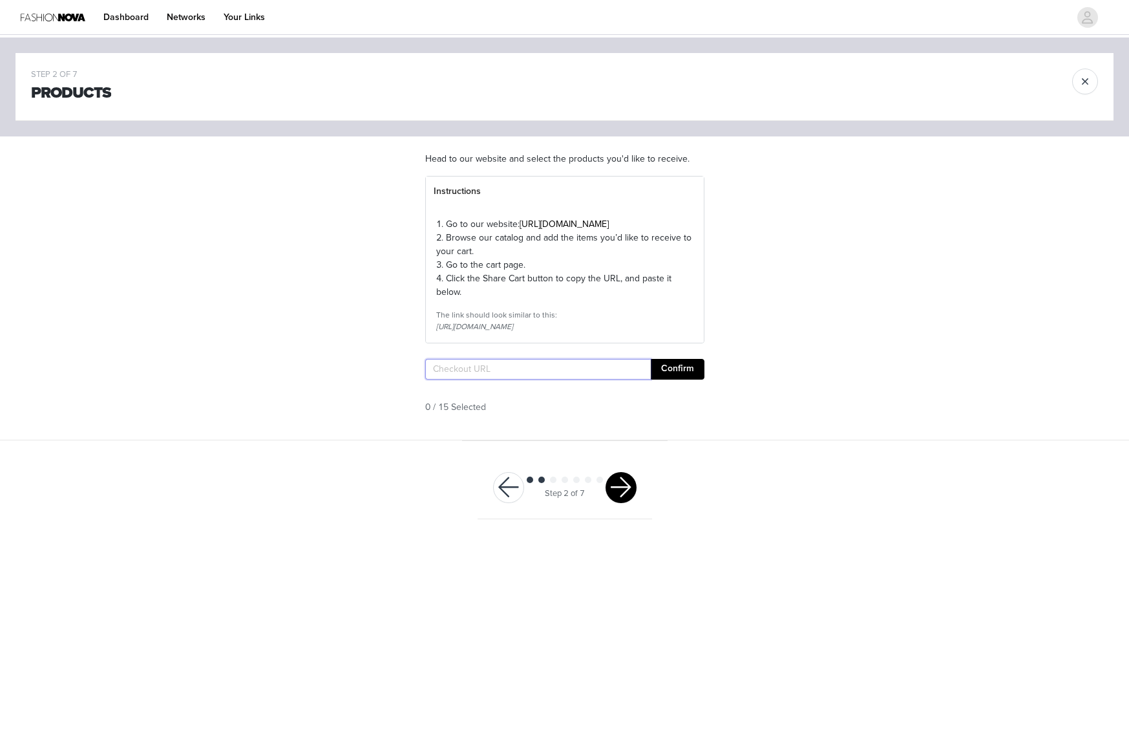
click at [590, 379] on input "text" at bounding box center [538, 369] width 226 height 21
paste input "https://www.fashionnova.com/pages/shared-cart/39284675870844:1,39271033602172:1…"
type input "https://www.fashionnova.com/pages/shared-cart/39284675870844:1,39271033602172:1…"
click at [676, 379] on button "Confirm" at bounding box center [678, 369] width 54 height 21
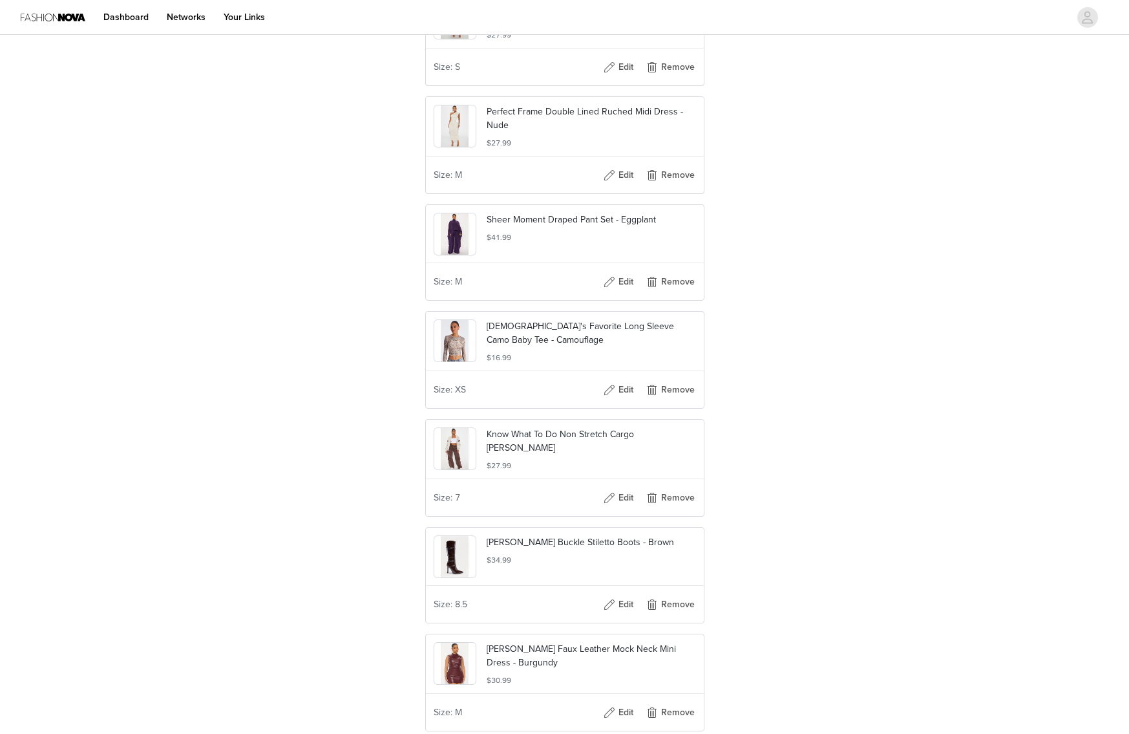
scroll to position [1782, 0]
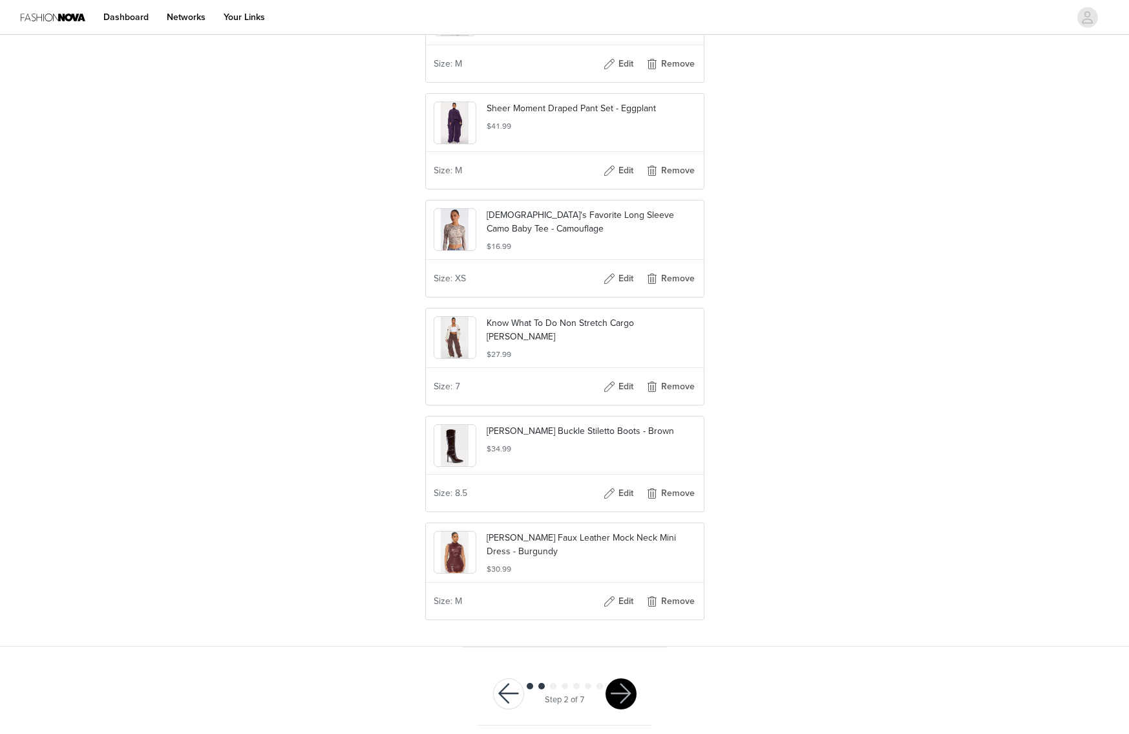
click at [689, 511] on div "Size: 8.5 Edit Remove" at bounding box center [565, 493] width 278 height 36
click at [688, 504] on button "Remove" at bounding box center [670, 493] width 52 height 21
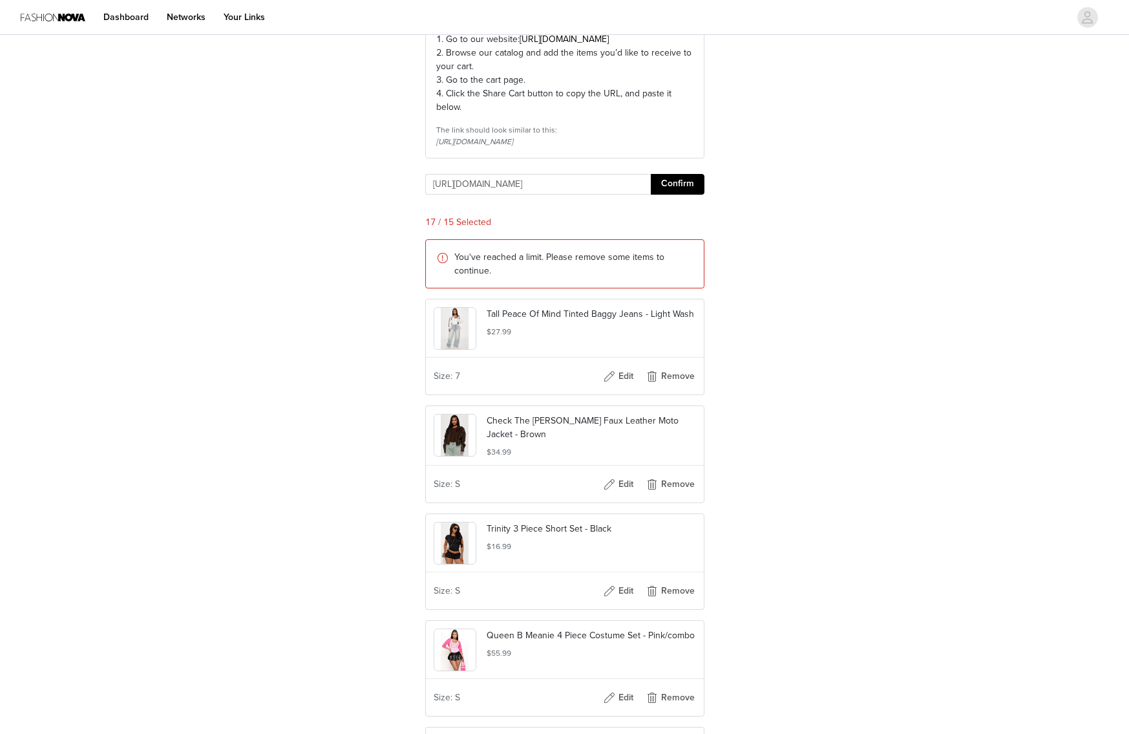
scroll to position [184, 0]
click at [675, 388] on button "Remove" at bounding box center [670, 377] width 52 height 21
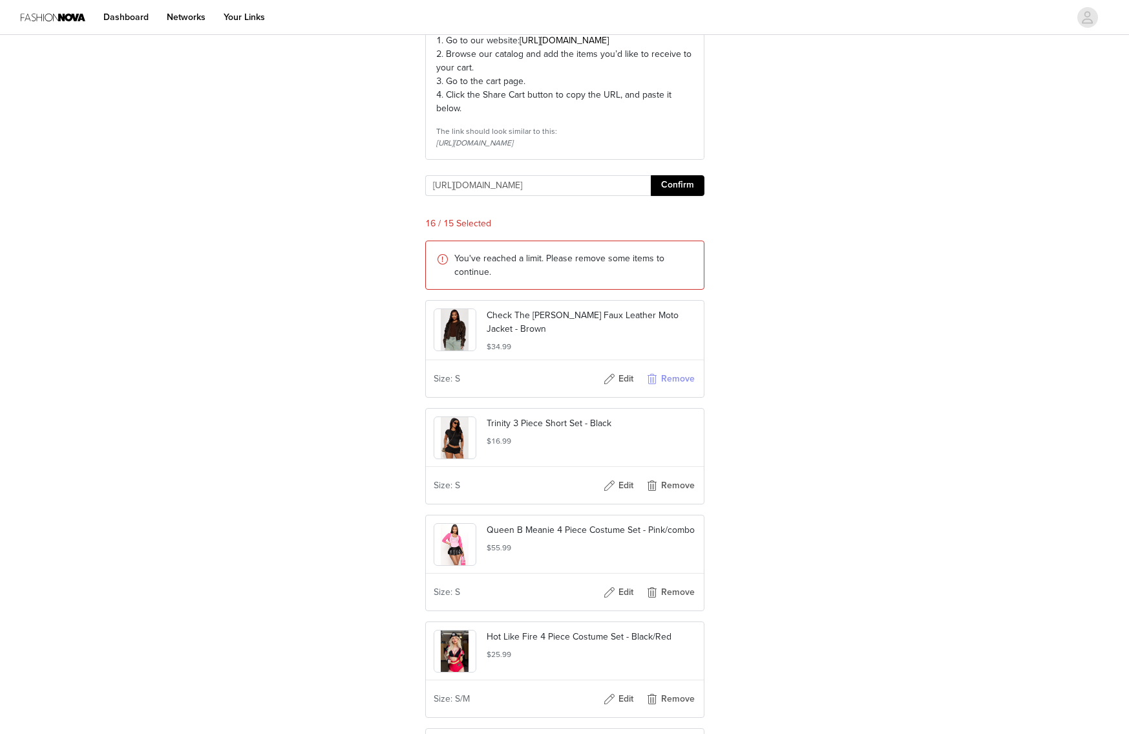
click at [675, 389] on button "Remove" at bounding box center [670, 378] width 52 height 21
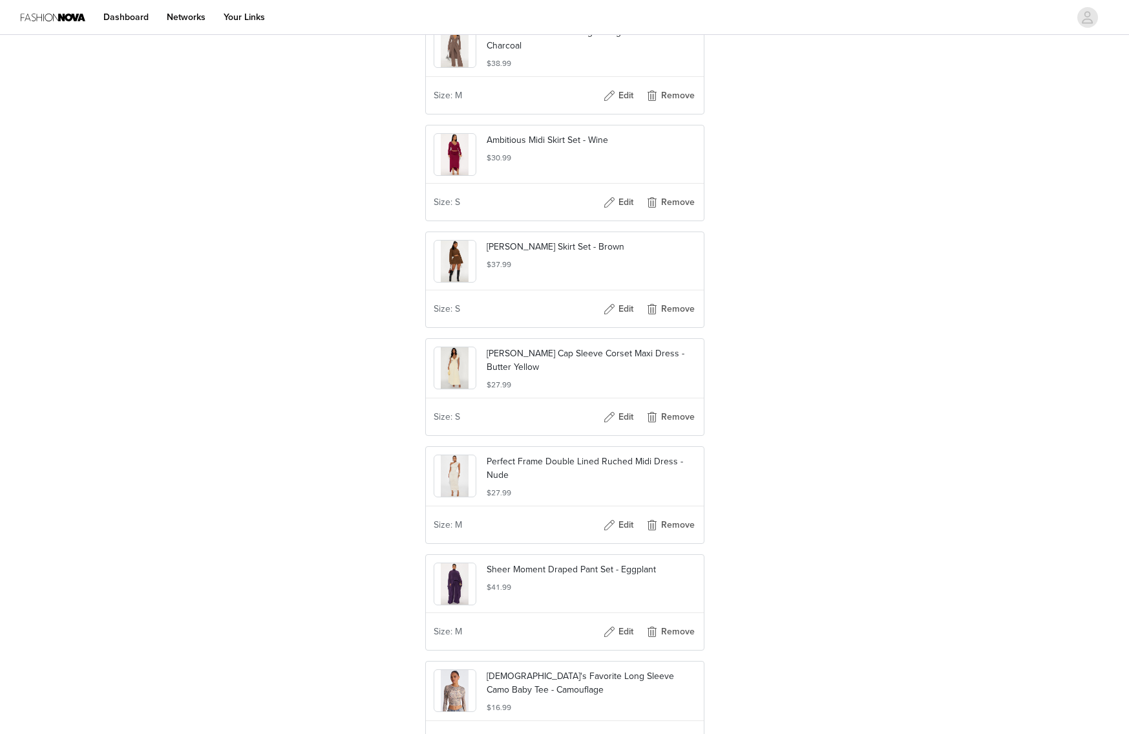
scroll to position [1432, 0]
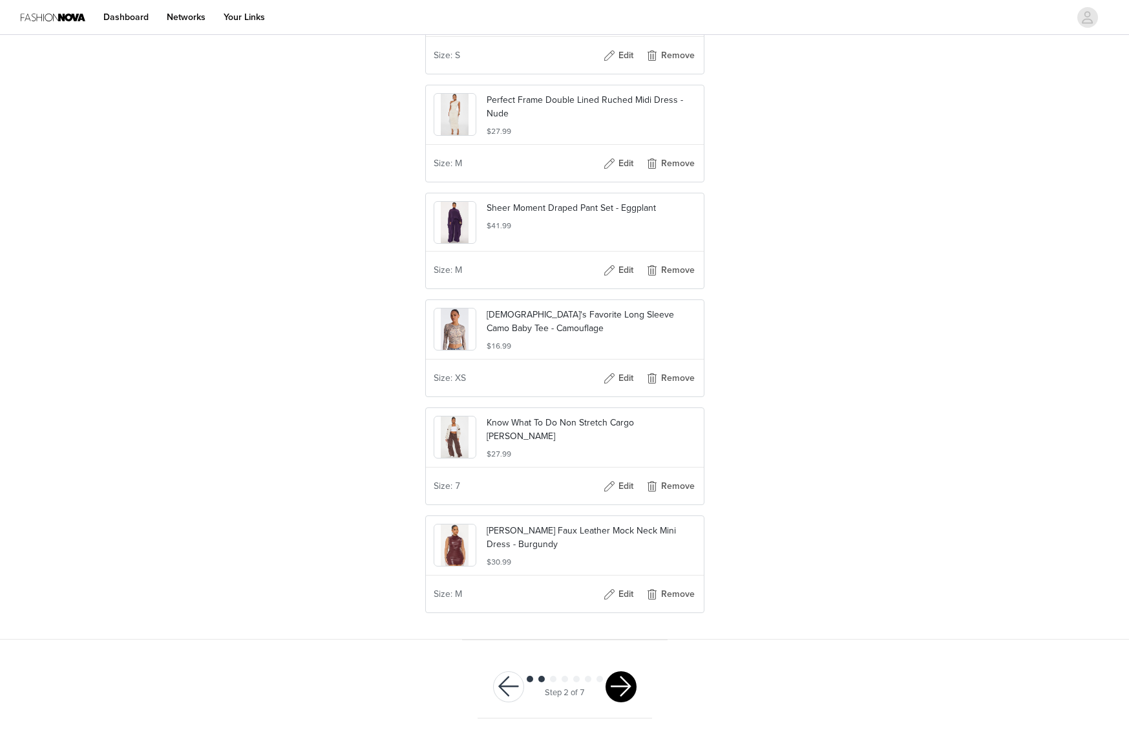
click at [616, 683] on button "button" at bounding box center [621, 686] width 31 height 31
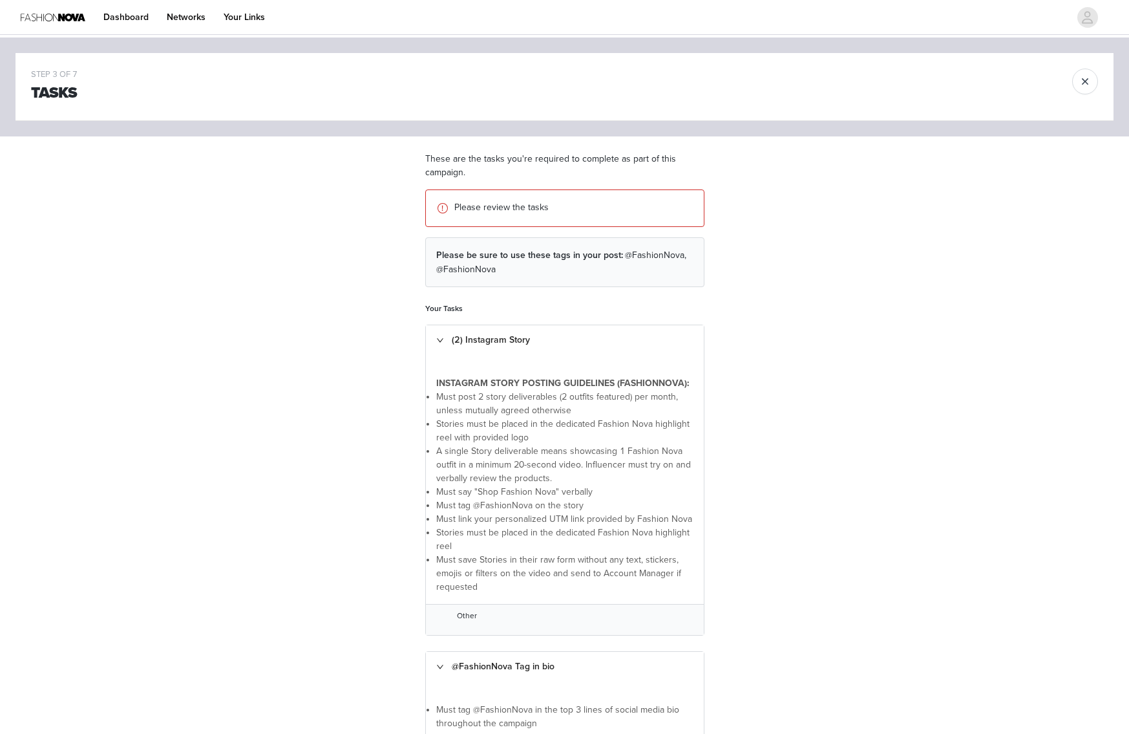
scroll to position [542, 0]
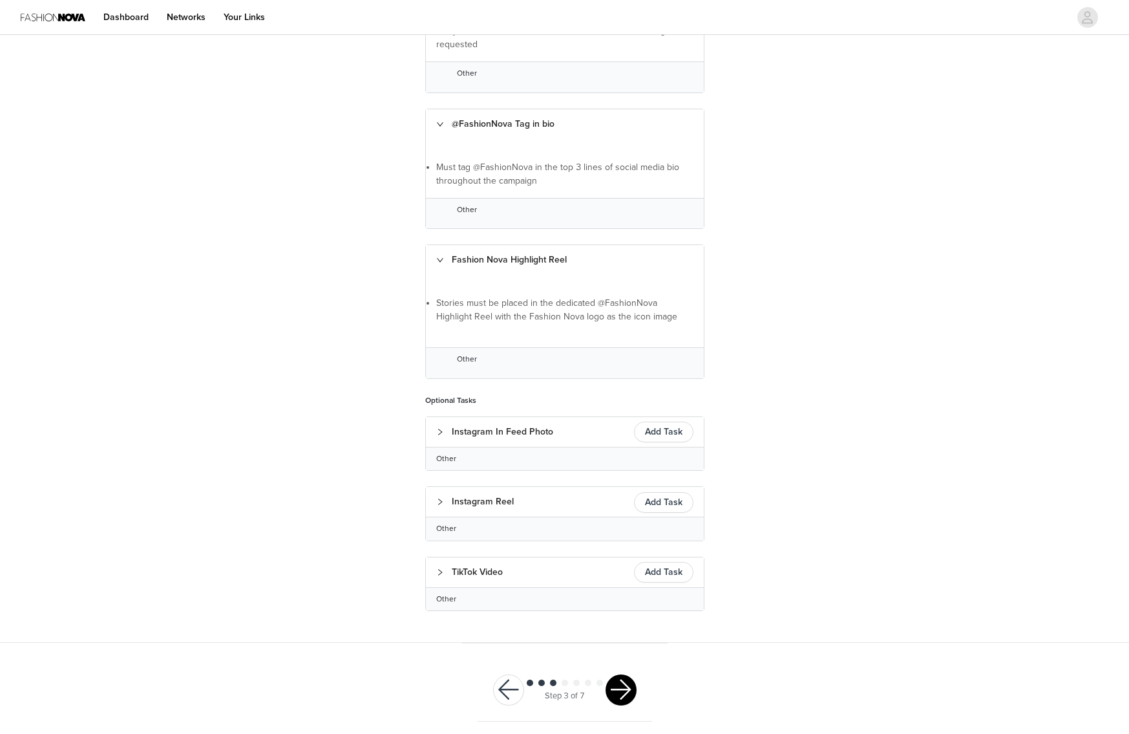
click at [624, 675] on button "button" at bounding box center [621, 689] width 31 height 31
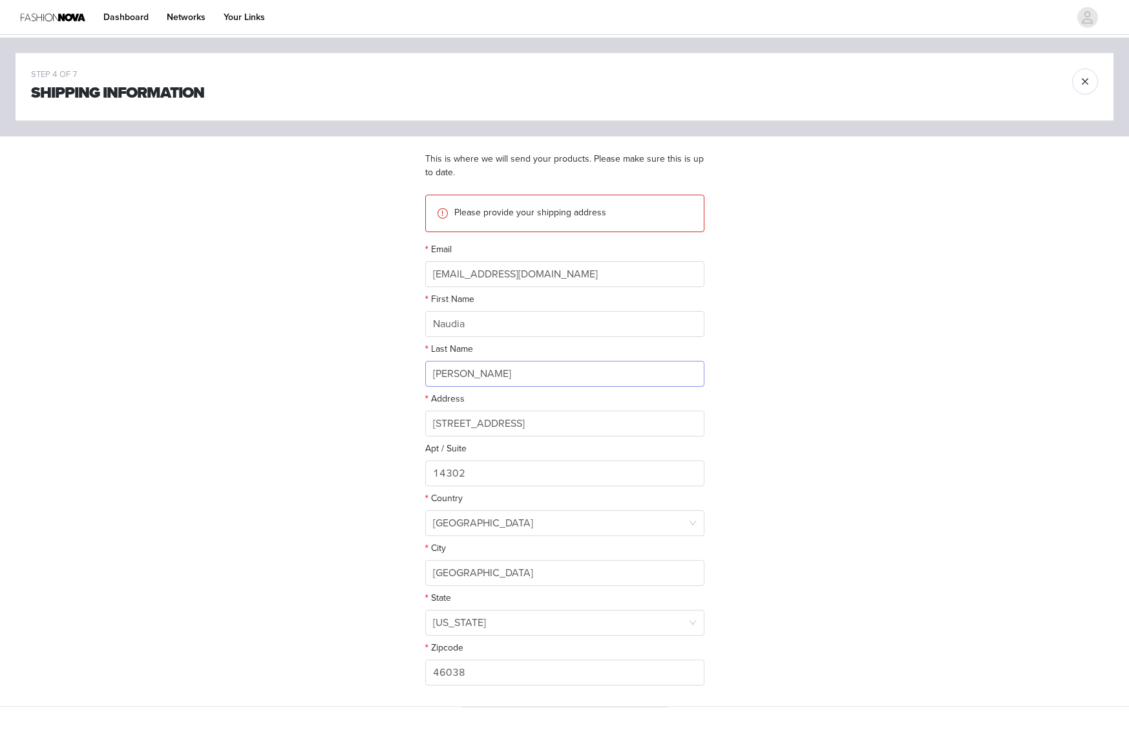
scroll to position [67, 0]
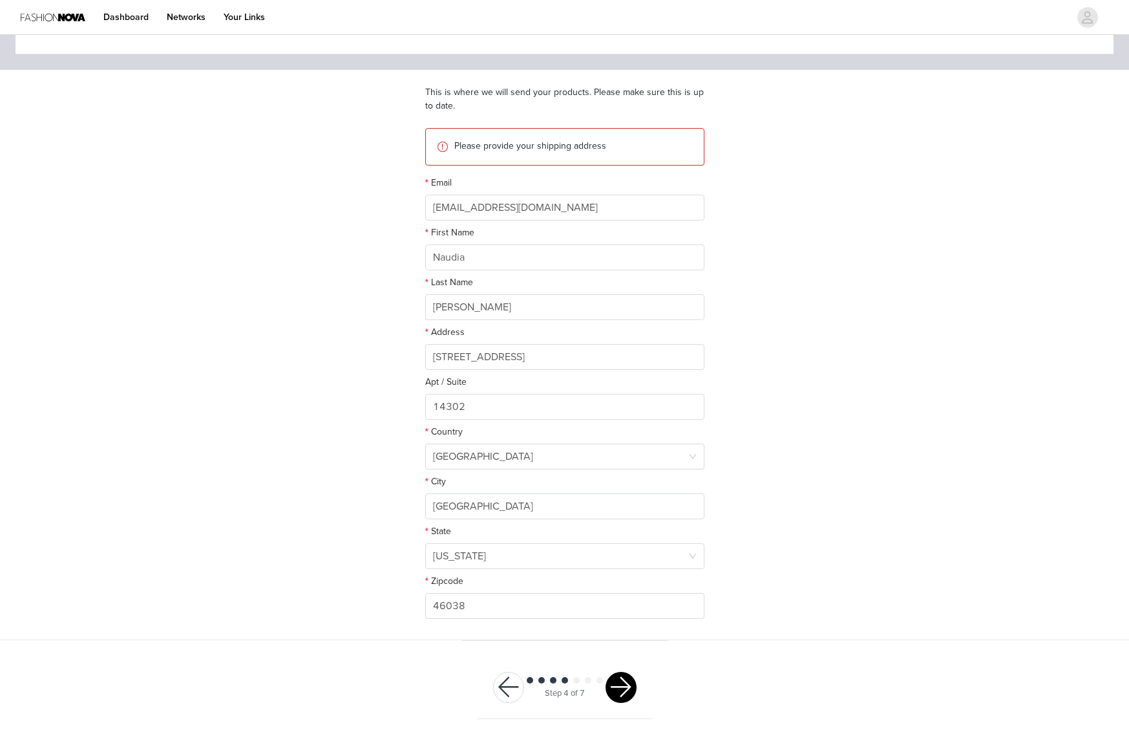
click at [613, 681] on button "button" at bounding box center [621, 687] width 31 height 31
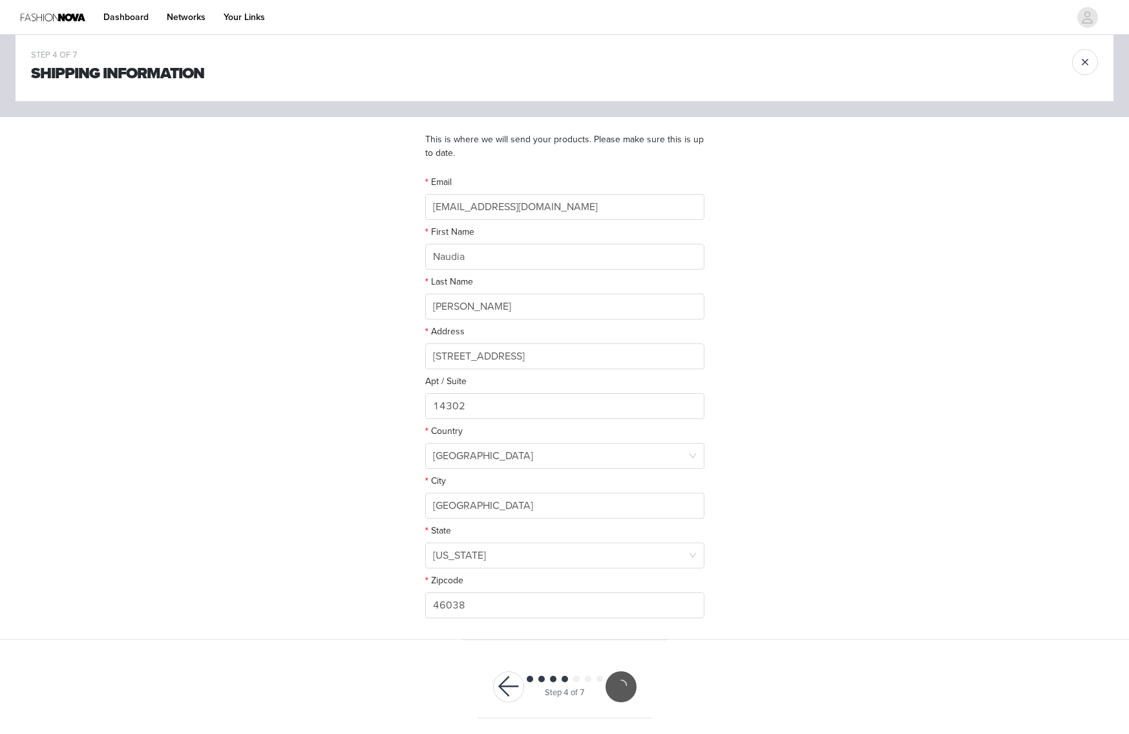
scroll to position [19, 0]
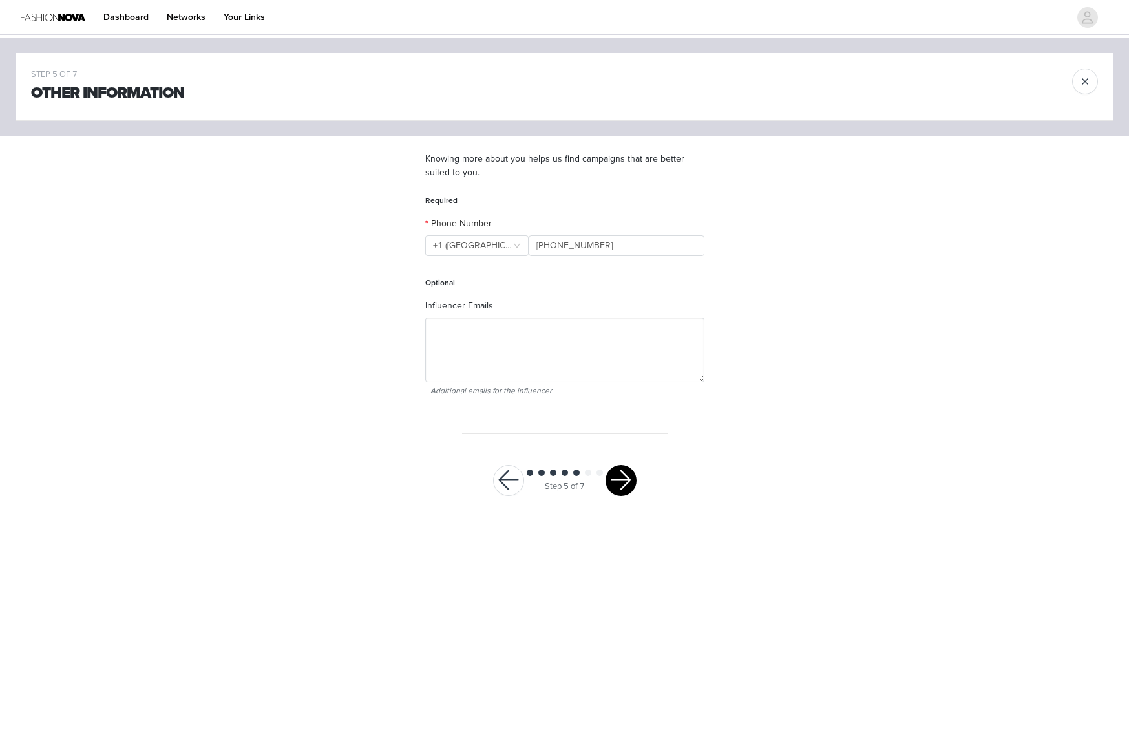
click at [630, 483] on button "button" at bounding box center [621, 480] width 31 height 31
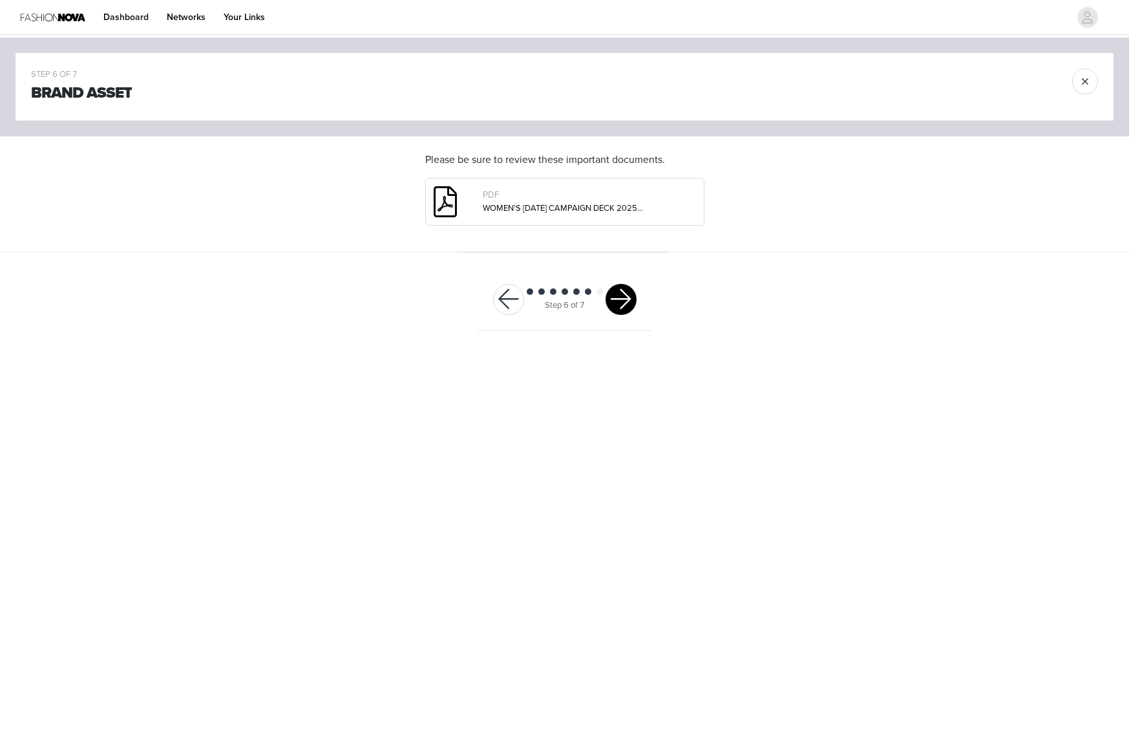
click at [633, 288] on div at bounding box center [621, 299] width 31 height 31
click at [632, 290] on button "button" at bounding box center [621, 299] width 31 height 31
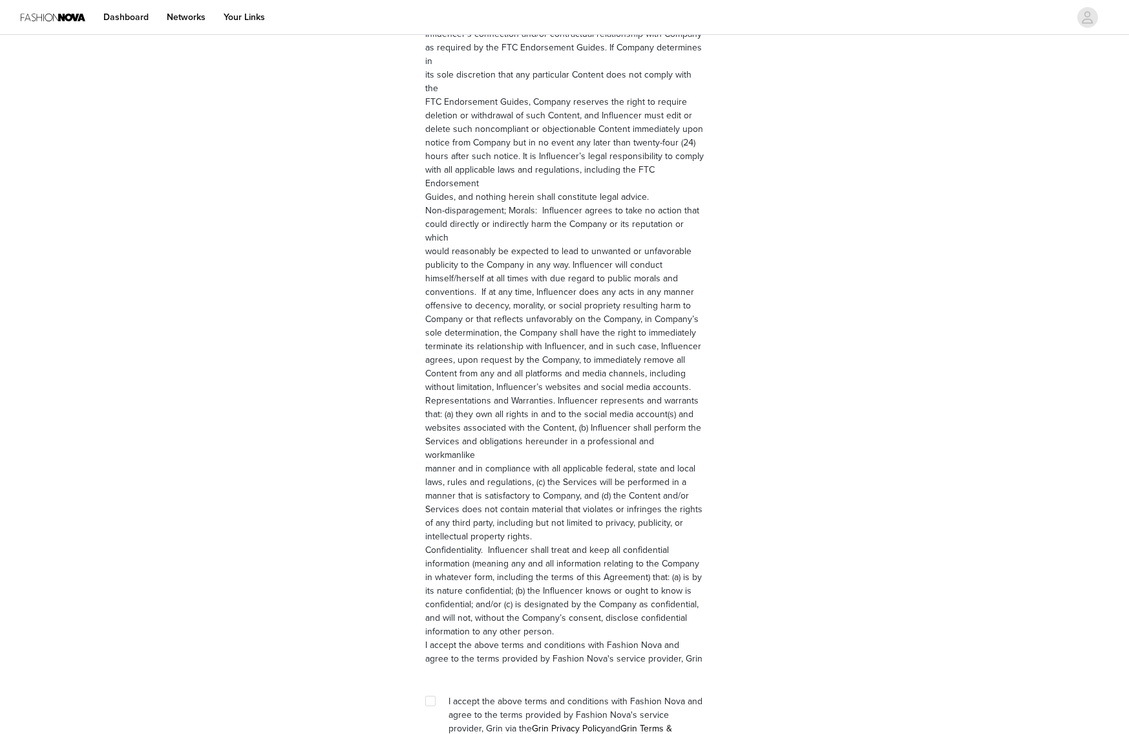
scroll to position [1555, 0]
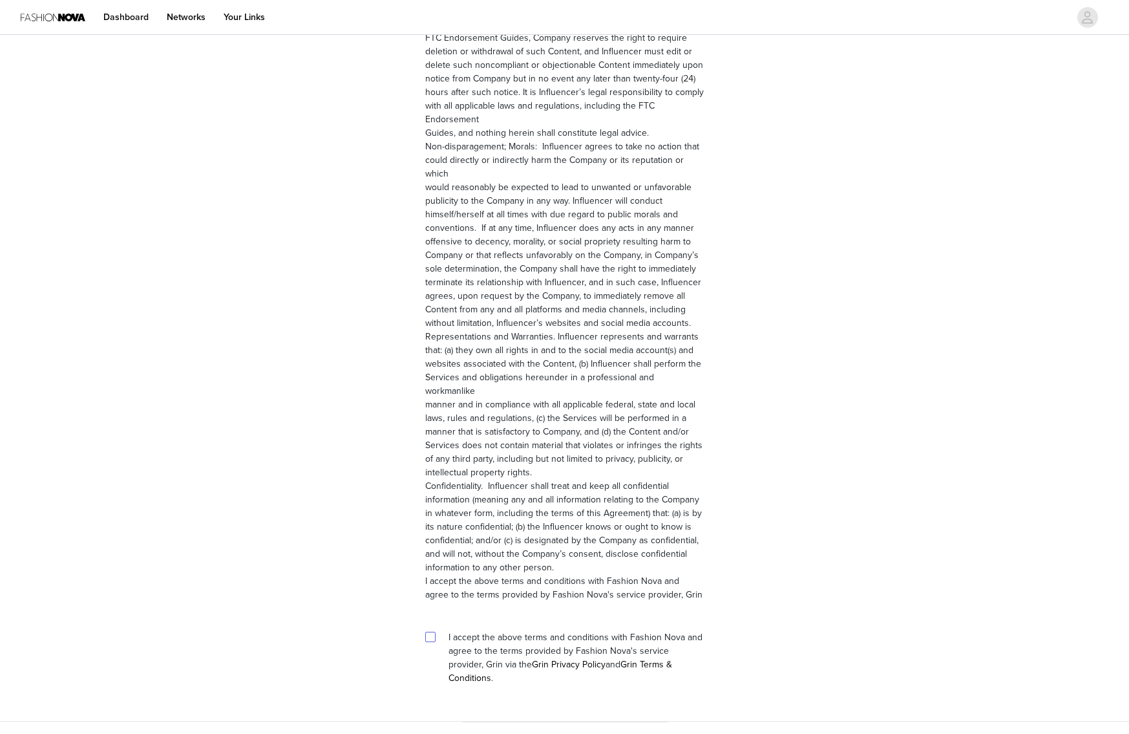
click at [432, 632] on input "checkbox" at bounding box center [429, 636] width 9 height 9
checkbox input "true"
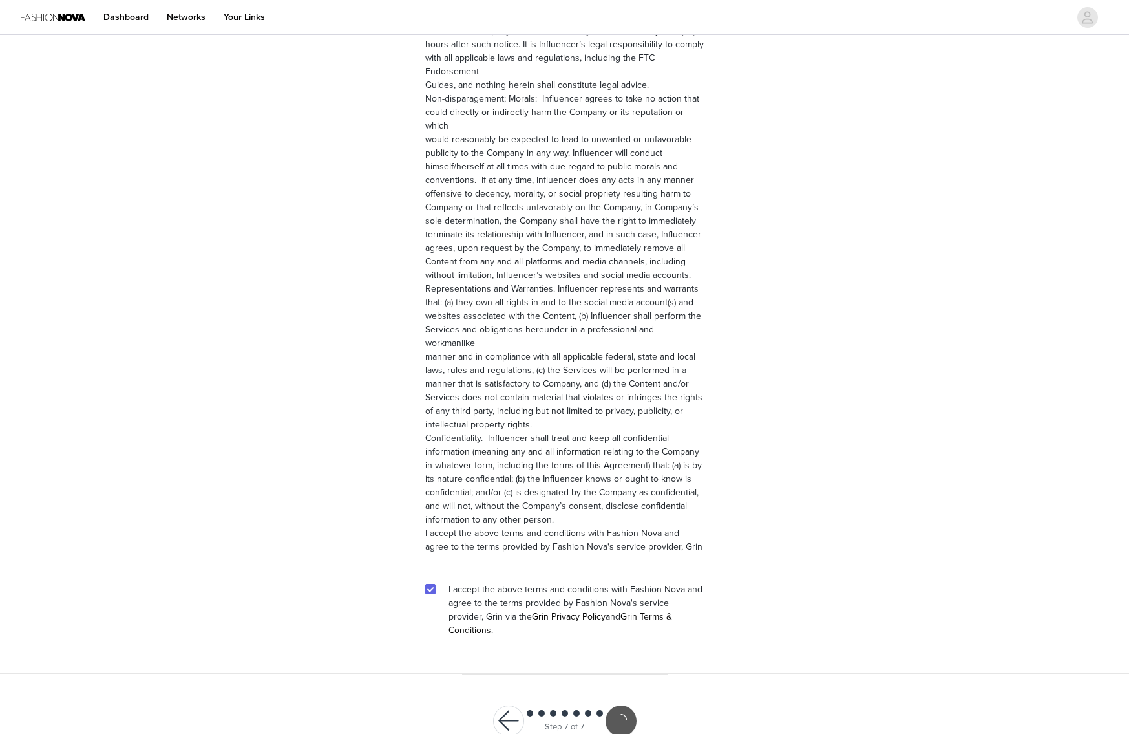
scroll to position [1507, 0]
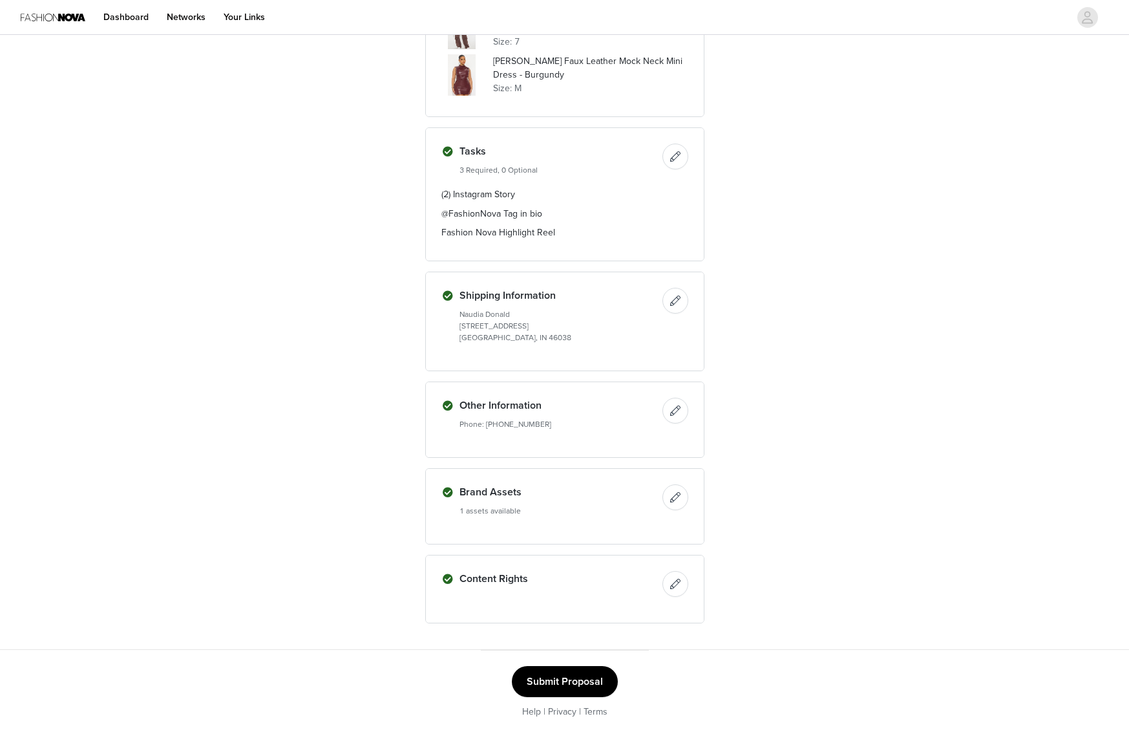
scroll to position [884, 0]
click at [548, 674] on button "Submit Proposal" at bounding box center [565, 681] width 106 height 31
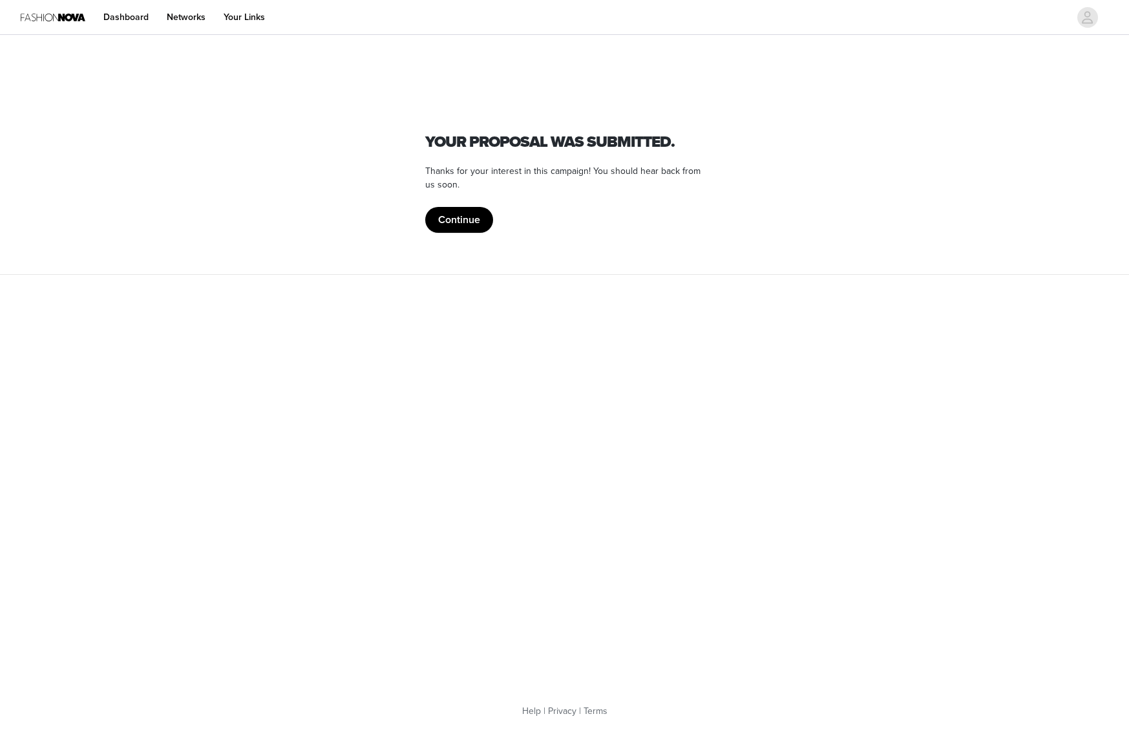
scroll to position [0, 0]
click at [443, 207] on button "Continue" at bounding box center [459, 220] width 68 height 26
